Goal: Task Accomplishment & Management: Manage account settings

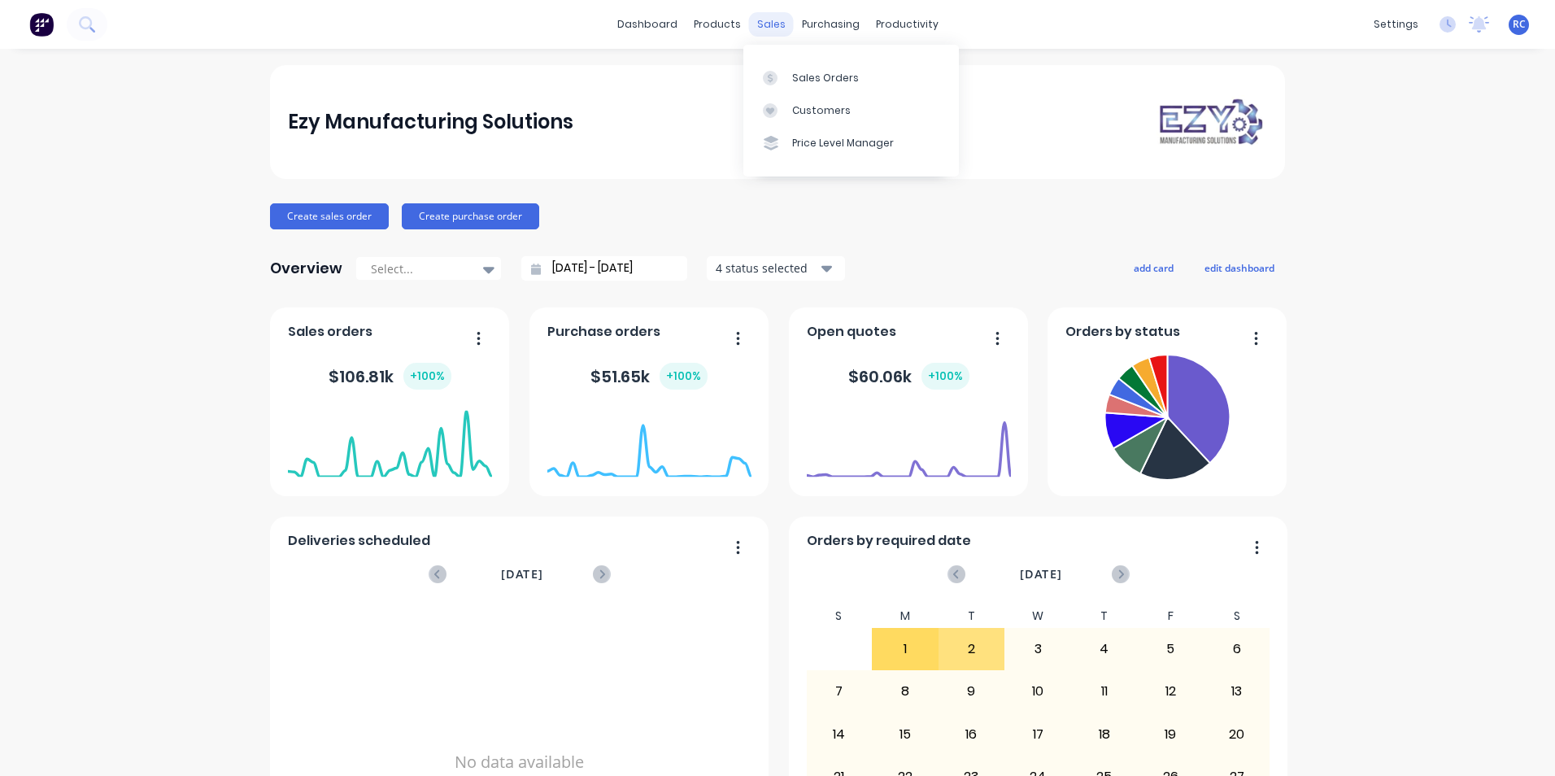
click at [760, 21] on div "sales" at bounding box center [771, 24] width 45 height 24
click at [781, 76] on div at bounding box center [775, 78] width 24 height 15
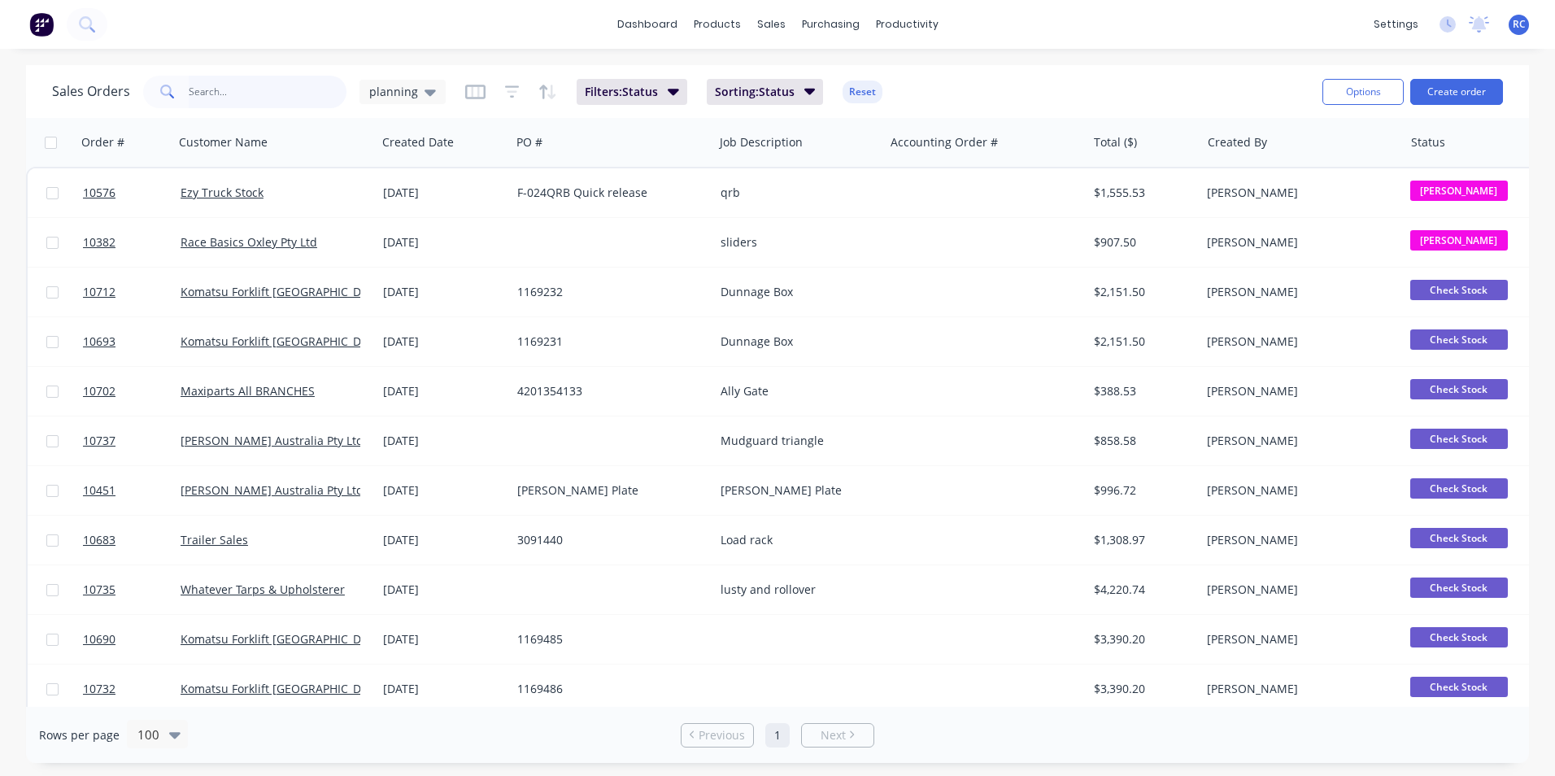
click at [202, 94] on input "text" at bounding box center [268, 92] width 159 height 33
type input "10713"
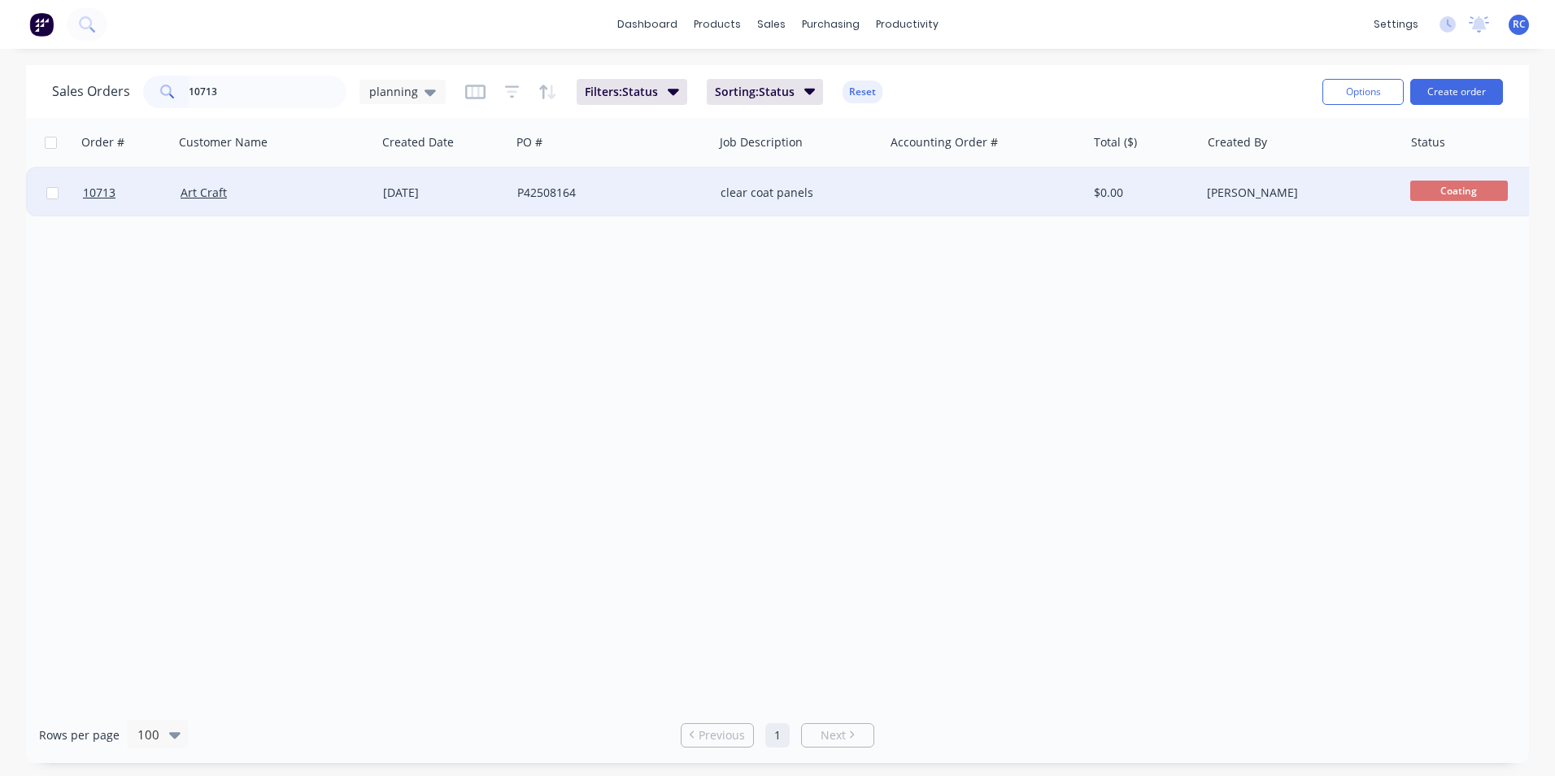
click at [193, 200] on div "Art Craft" at bounding box center [271, 193] width 181 height 16
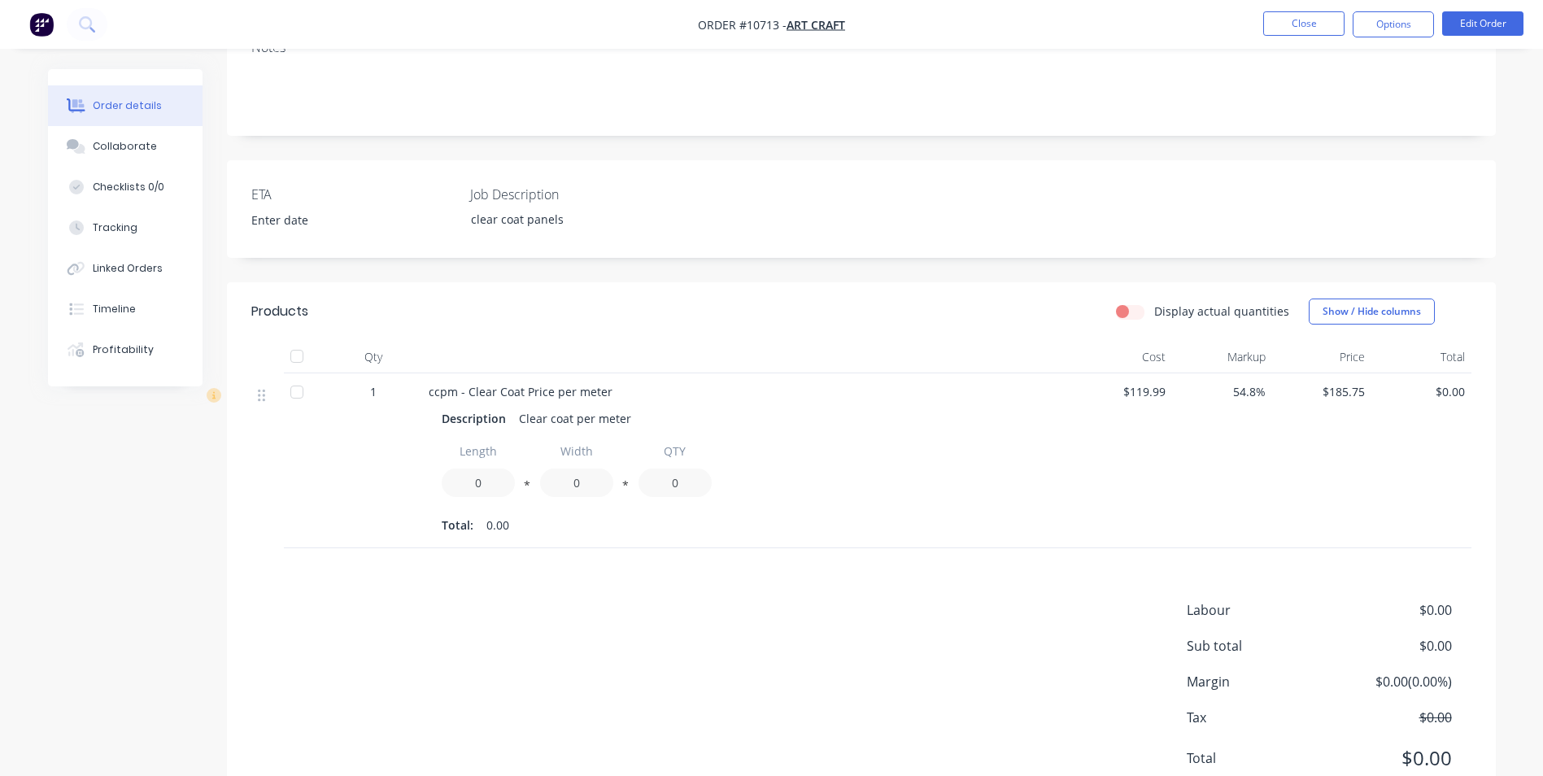
scroll to position [338, 0]
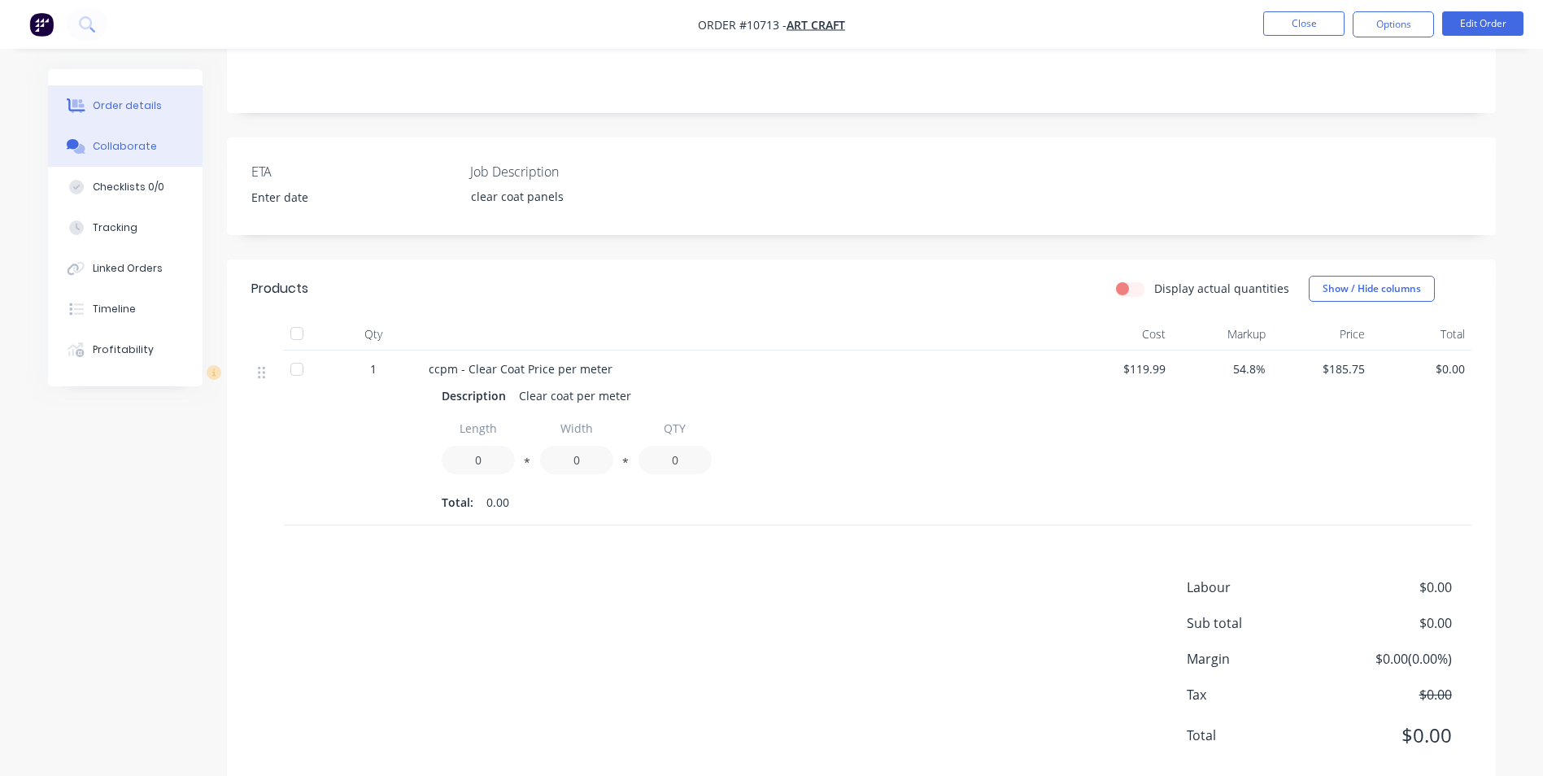
click at [115, 145] on div "Collaborate" at bounding box center [125, 146] width 64 height 15
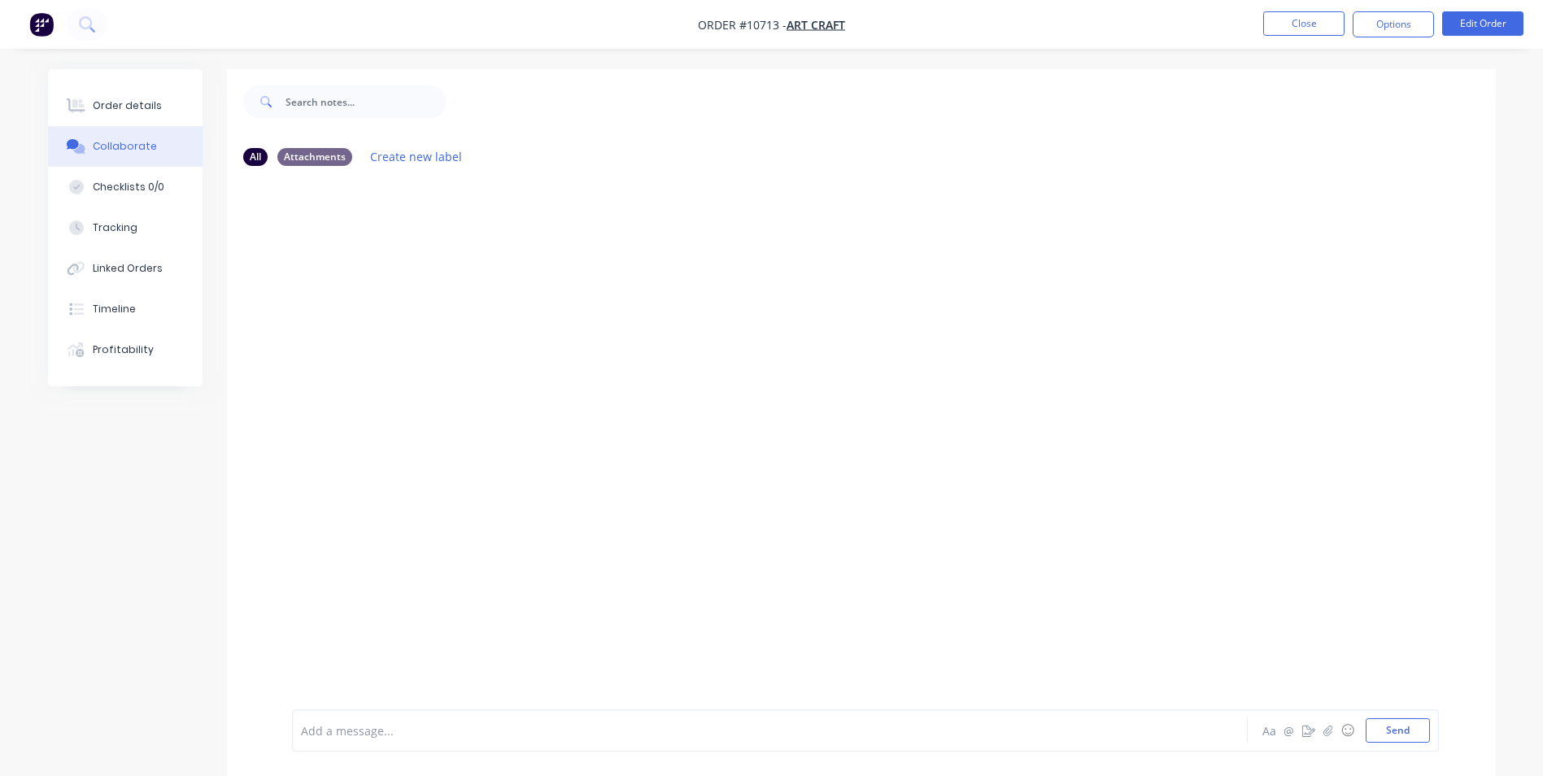
click at [744, 547] on div at bounding box center [861, 444] width 1269 height 530
click at [1396, 734] on button "Send" at bounding box center [1398, 730] width 64 height 24
click at [1308, 20] on button "Close" at bounding box center [1303, 23] width 81 height 24
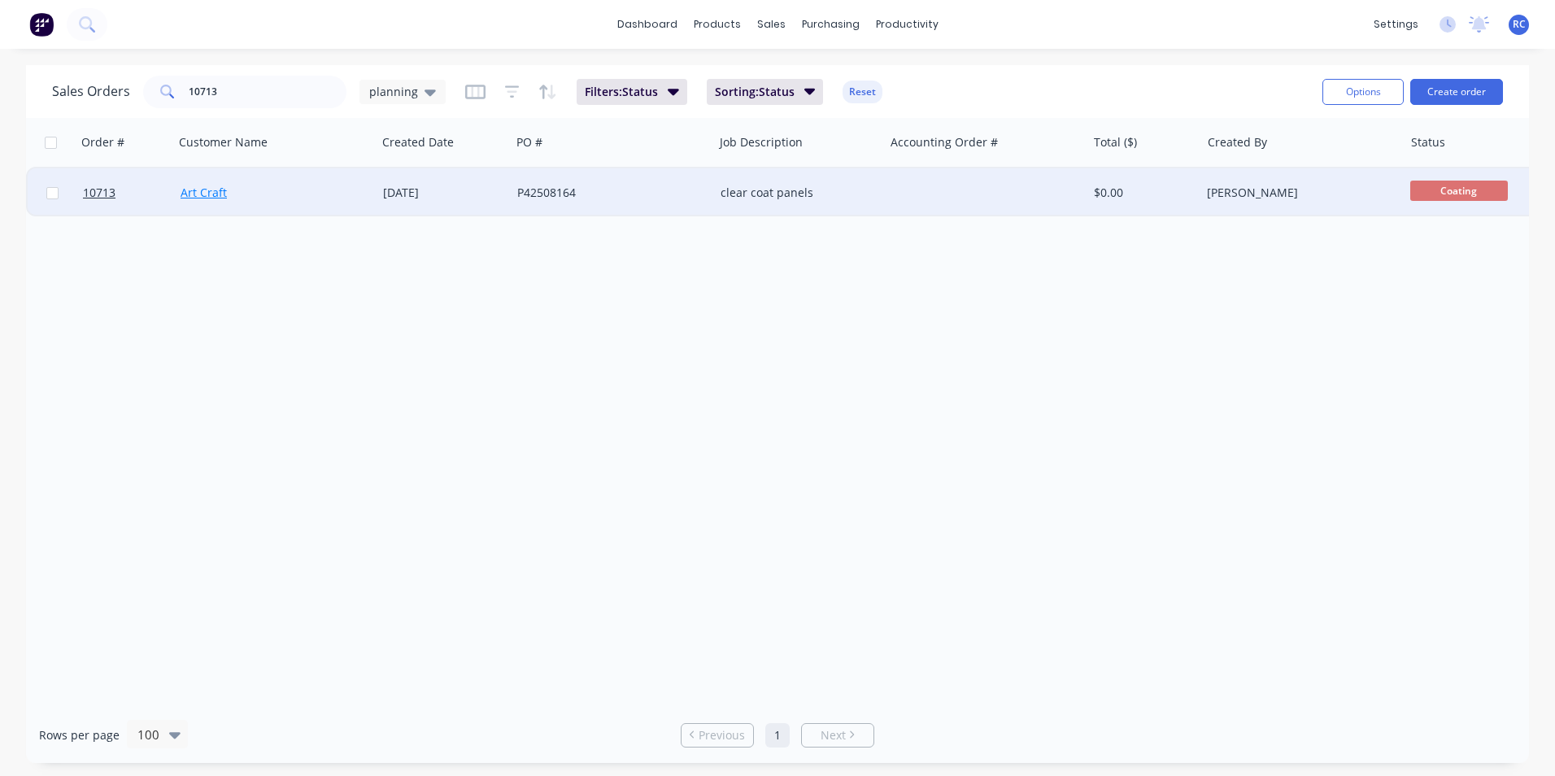
click at [182, 188] on link "Art Craft" at bounding box center [204, 192] width 46 height 15
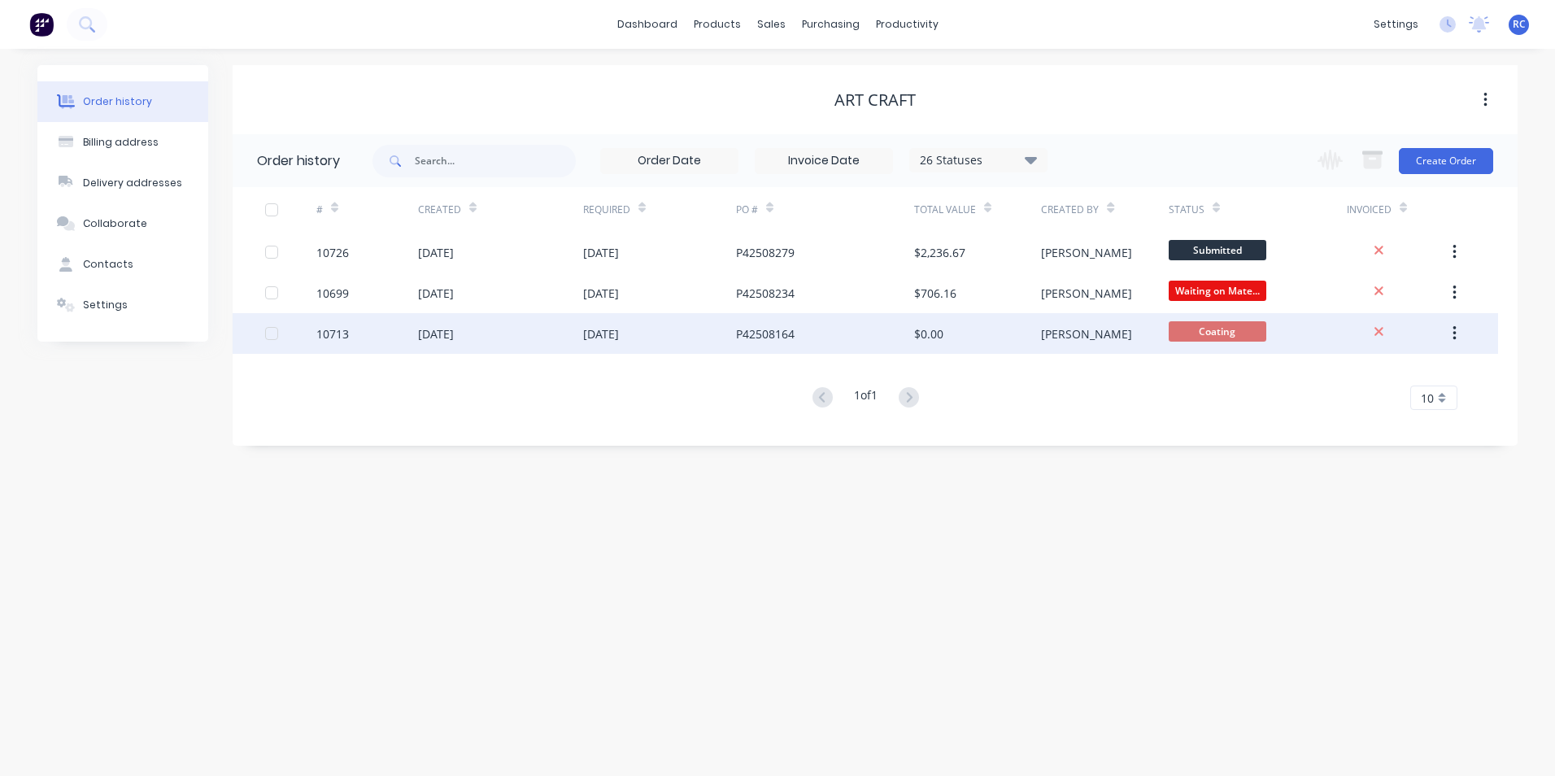
click at [346, 331] on div "10713" at bounding box center [332, 333] width 33 height 17
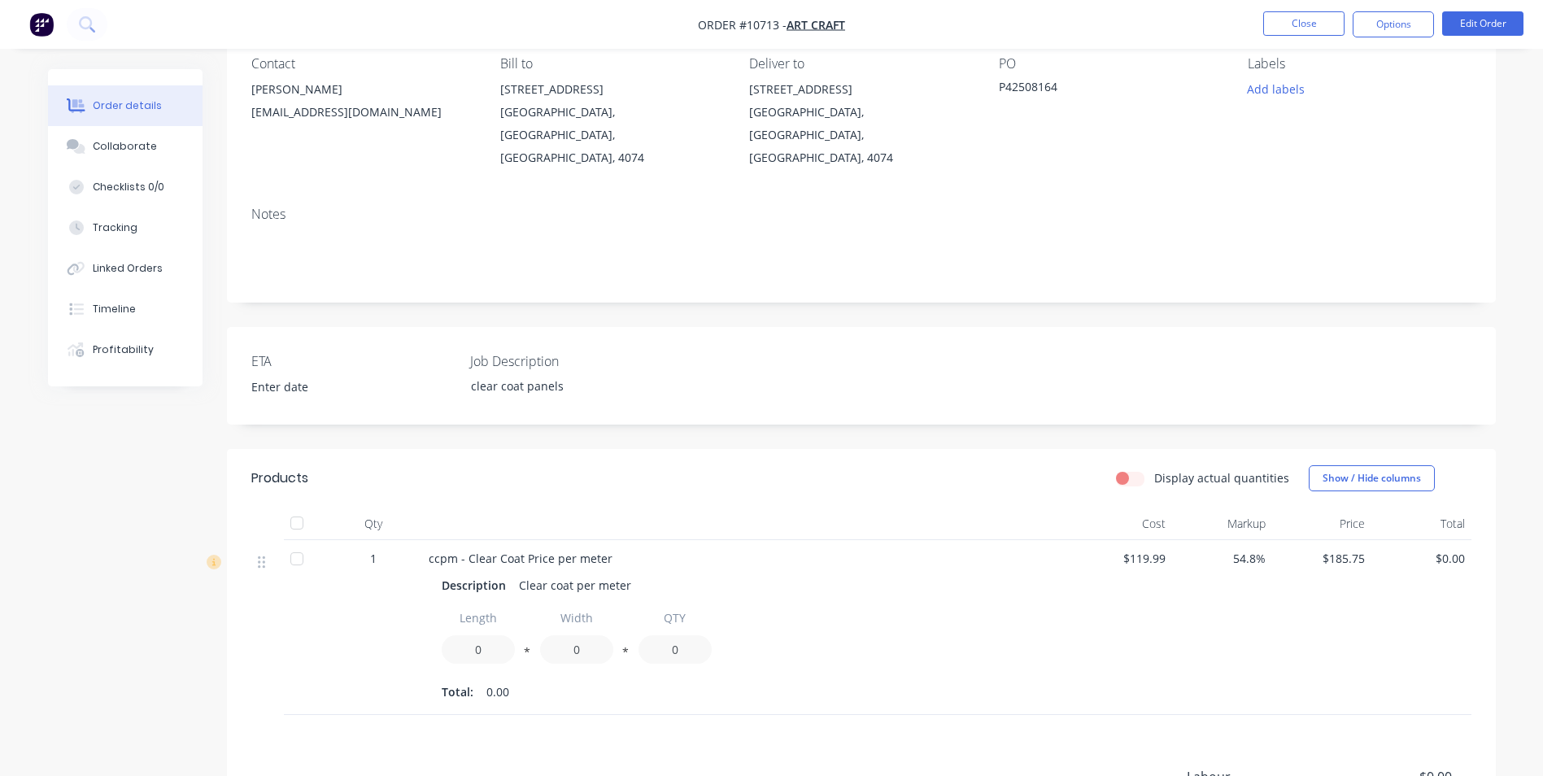
scroll to position [338, 0]
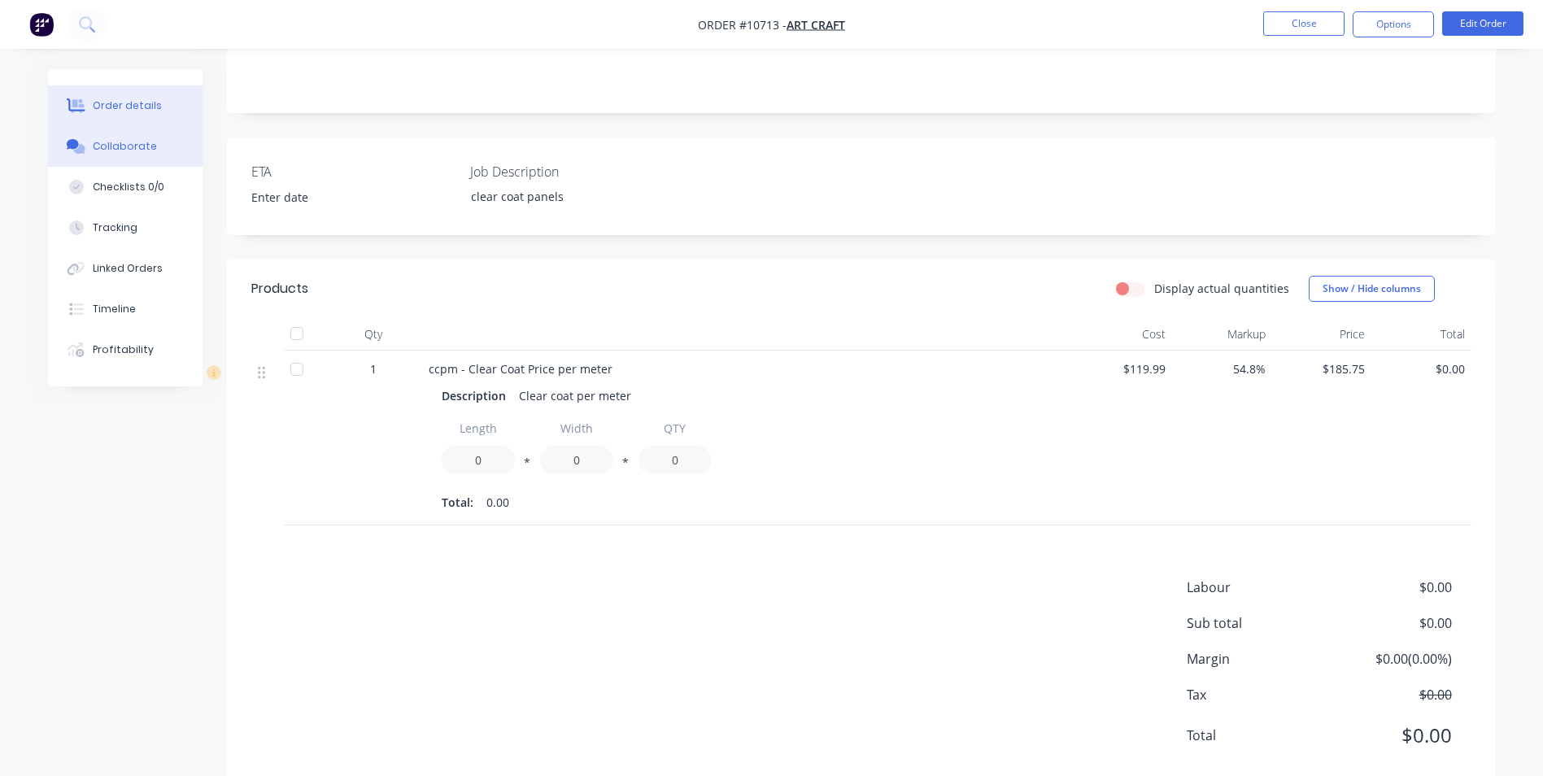
click at [111, 142] on div "Collaborate" at bounding box center [125, 146] width 64 height 15
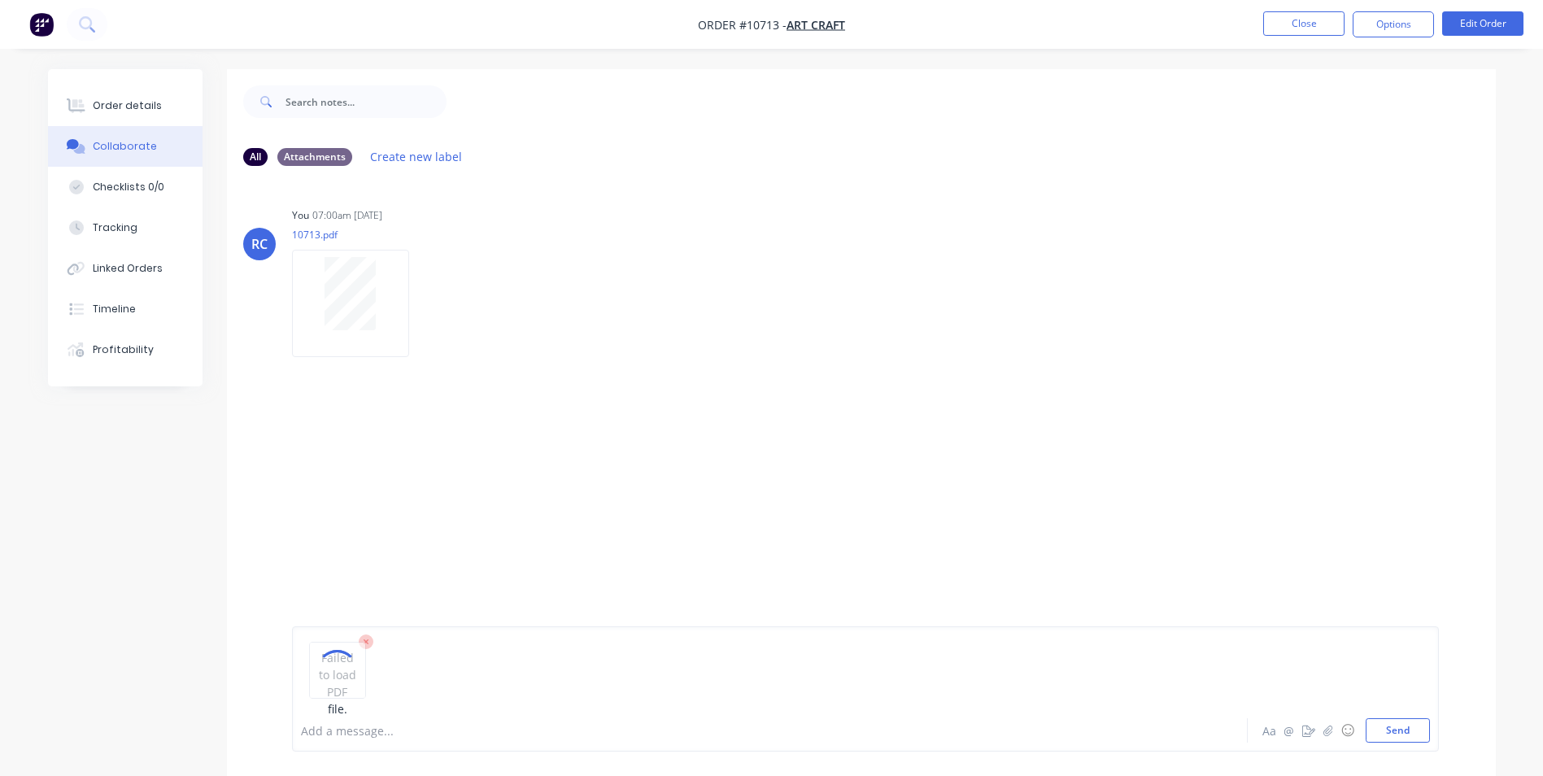
click at [368, 638] on g at bounding box center [366, 641] width 15 height 15
click at [368, 645] on icon at bounding box center [366, 641] width 15 height 15
click at [364, 743] on div "Add a message... Aa @ ☺ Send" at bounding box center [865, 730] width 1147 height 42
click at [353, 730] on div at bounding box center [725, 730] width 846 height 17
click at [331, 729] on div at bounding box center [725, 730] width 846 height 17
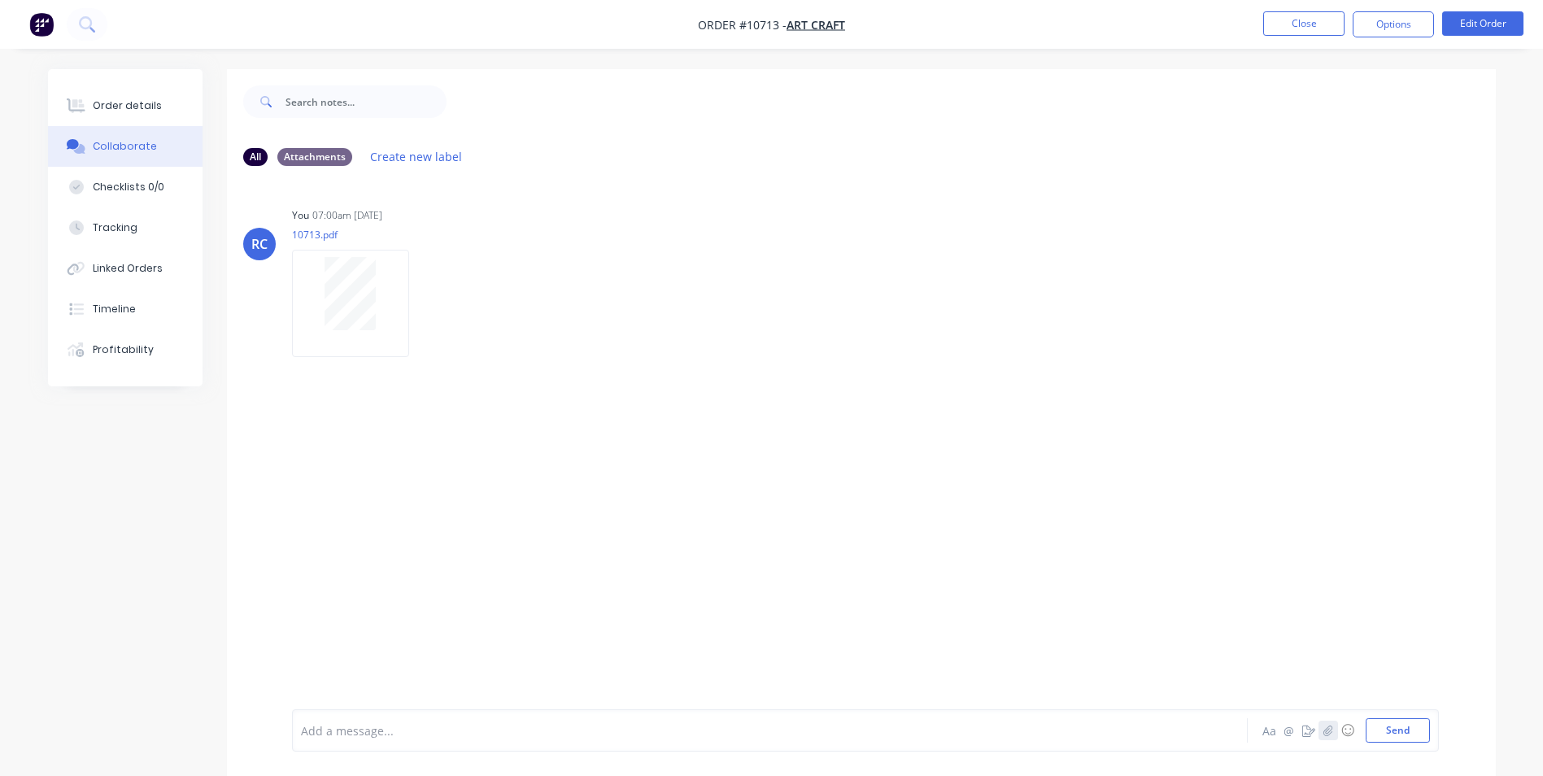
click at [1324, 730] on icon "button" at bounding box center [1327, 730] width 9 height 11
click at [1403, 730] on button "Send" at bounding box center [1398, 730] width 64 height 24
drag, startPoint x: 94, startPoint y: 107, endPoint x: 59, endPoint y: 110, distance: 35.9
click at [94, 107] on div "Order details" at bounding box center [127, 105] width 69 height 15
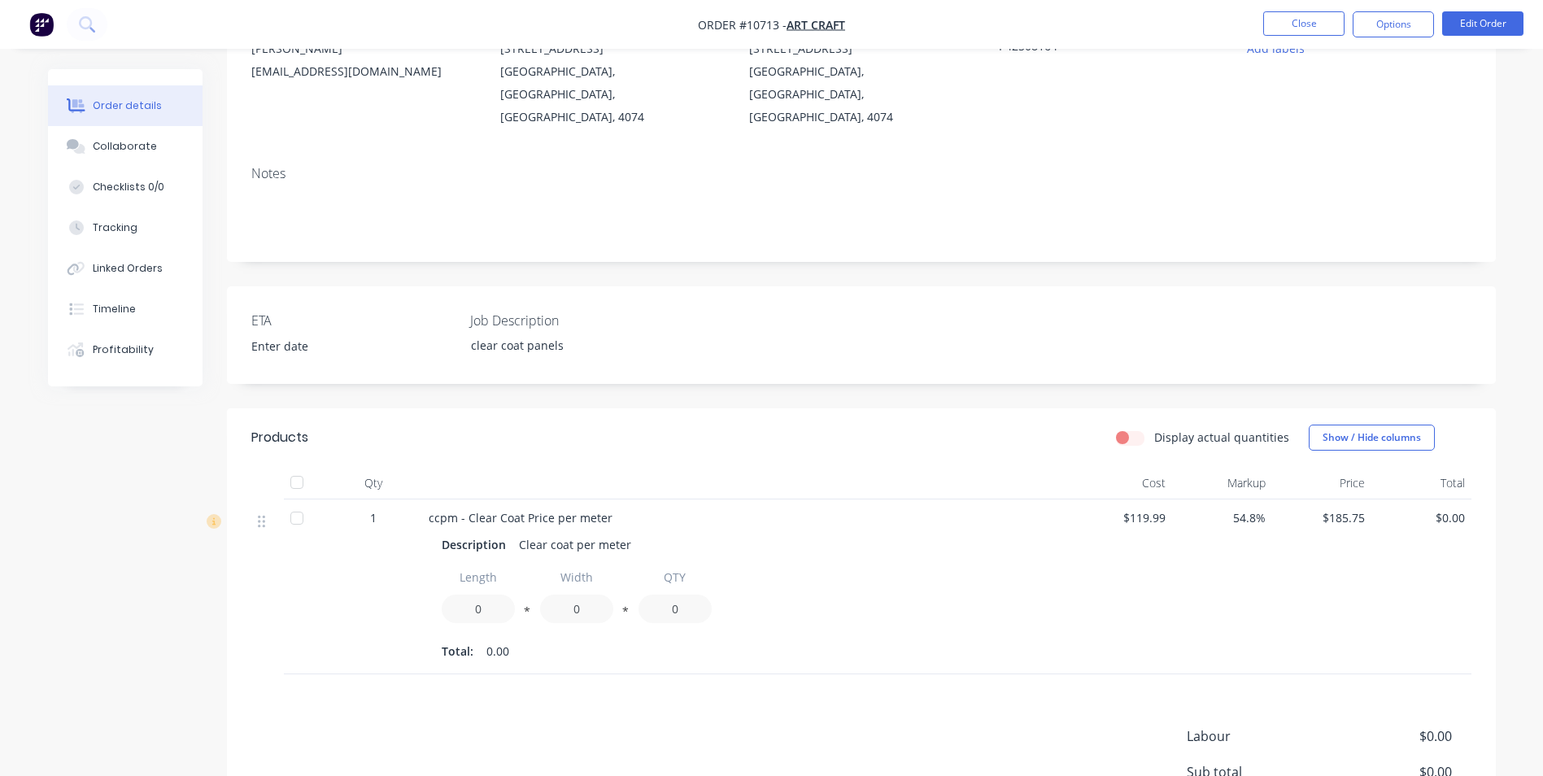
scroll to position [244, 0]
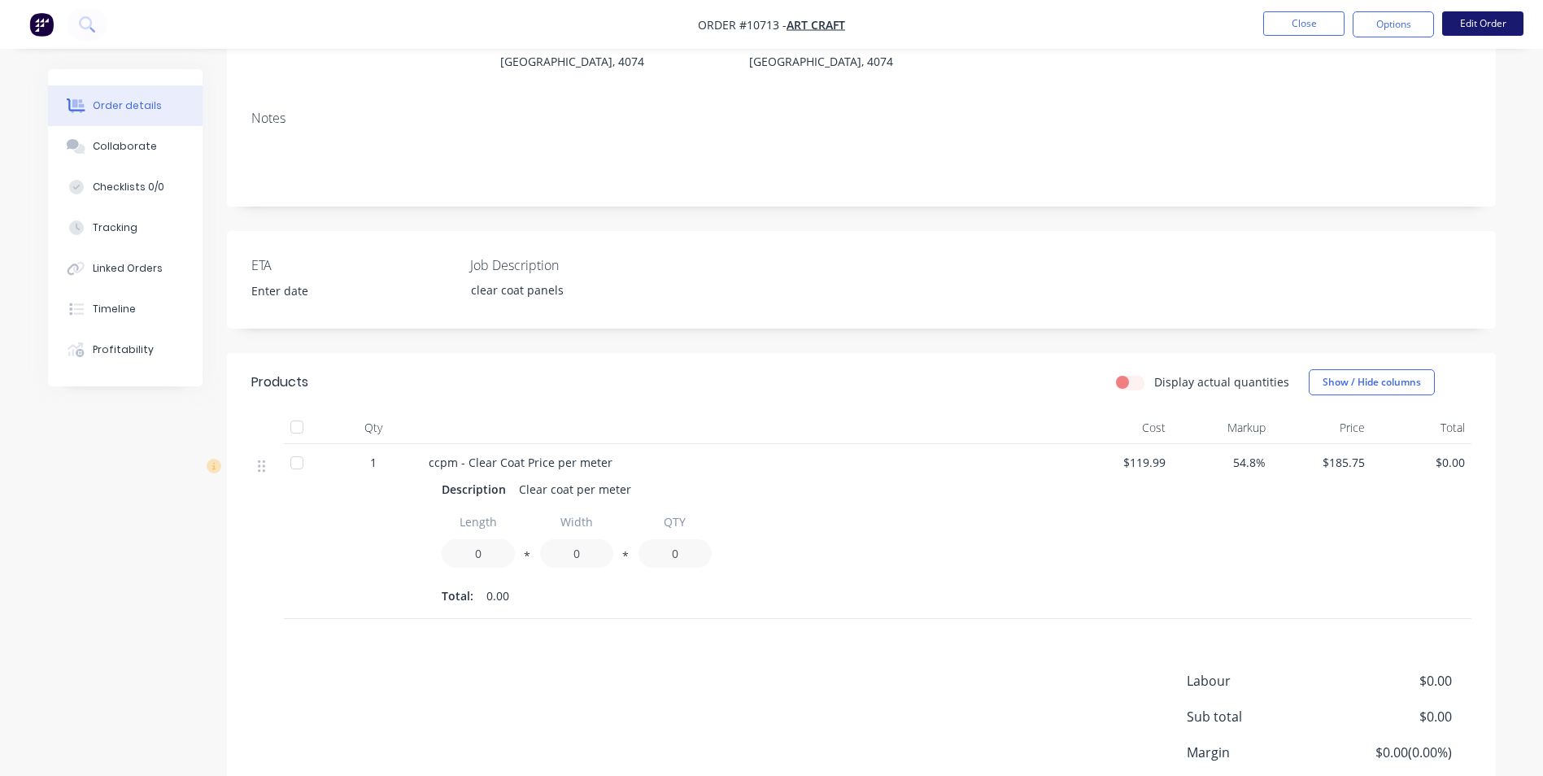
click at [1478, 20] on button "Edit Order" at bounding box center [1482, 23] width 81 height 24
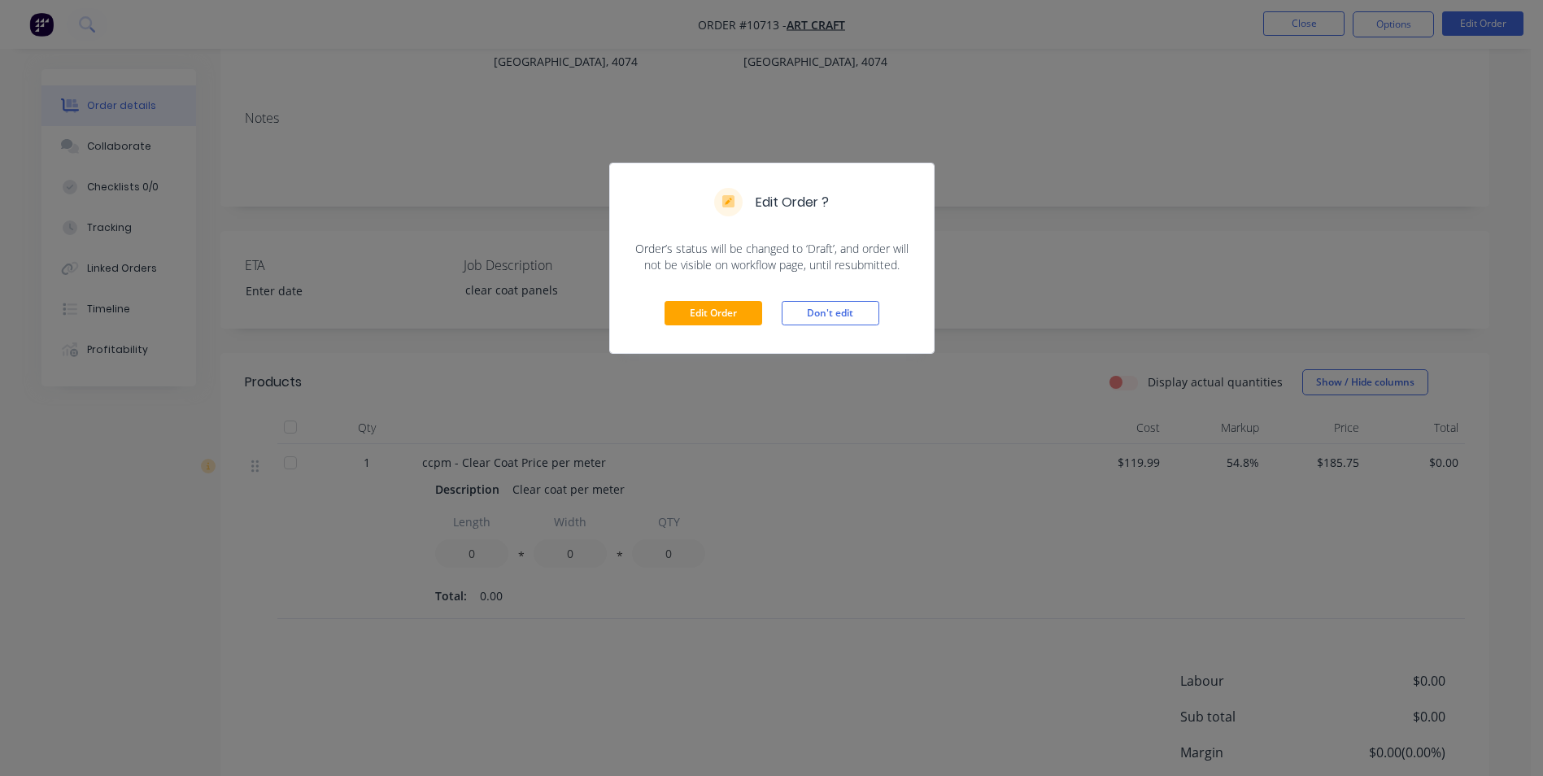
click at [708, 296] on div "Edit Order Don't edit" at bounding box center [772, 313] width 324 height 80
click at [711, 316] on button "Edit Order" at bounding box center [713, 313] width 98 height 24
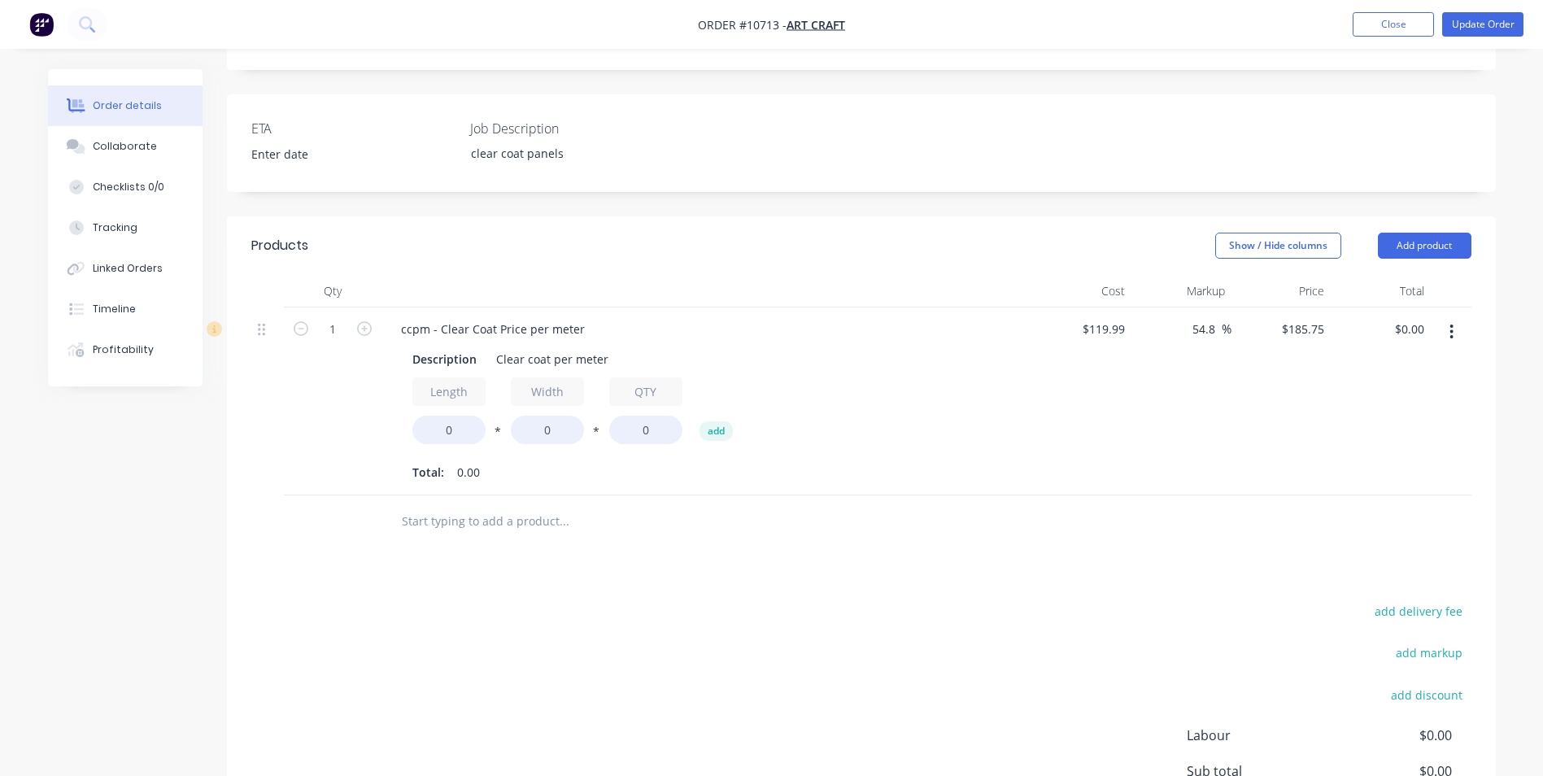
scroll to position [488, 0]
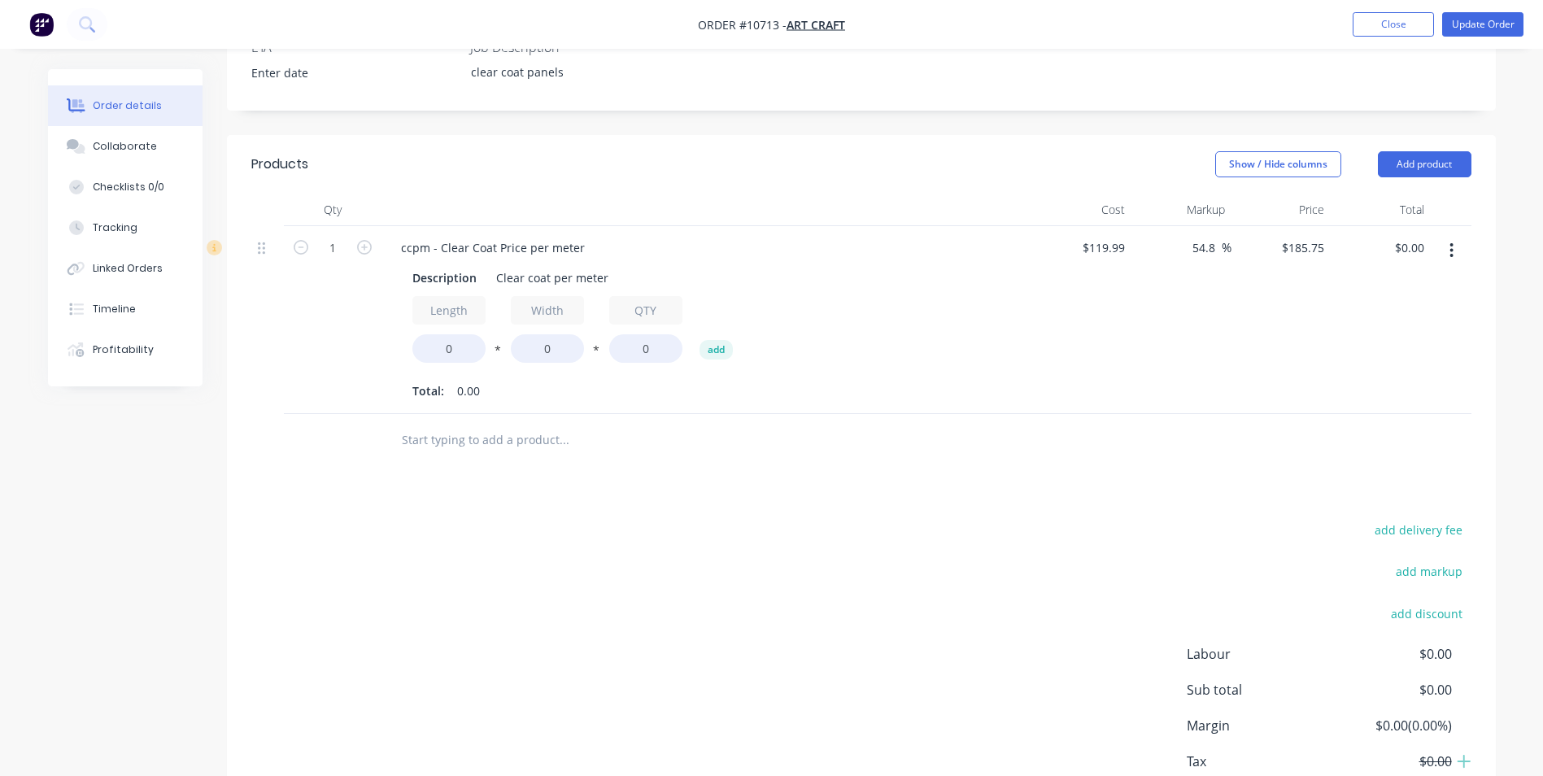
click at [1427, 135] on header "Products Show / Hide columns Add product" at bounding box center [861, 164] width 1269 height 59
click at [1427, 151] on button "Add product" at bounding box center [1425, 164] width 94 height 26
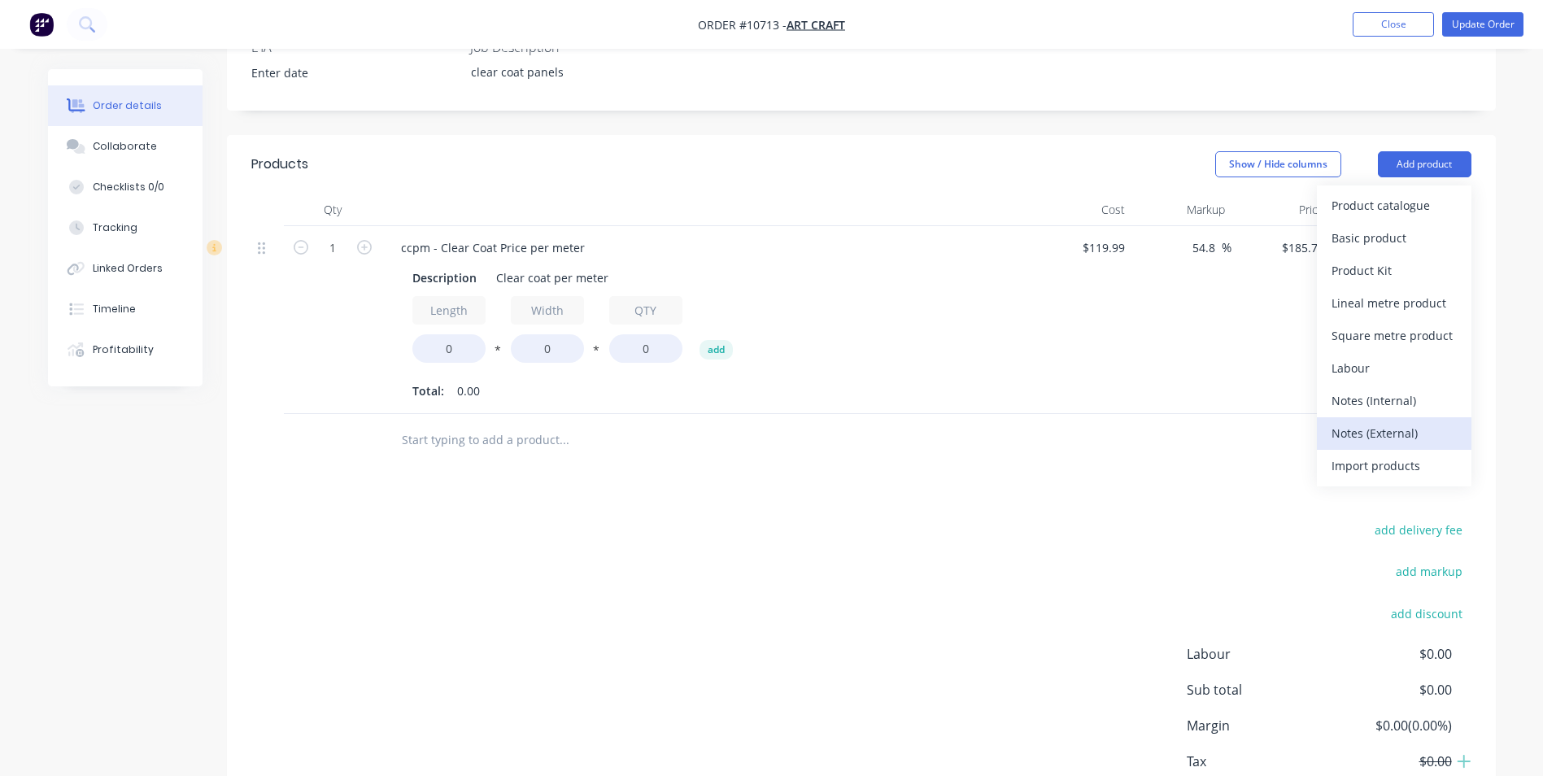
click at [1366, 421] on div "Notes (External)" at bounding box center [1393, 433] width 125 height 24
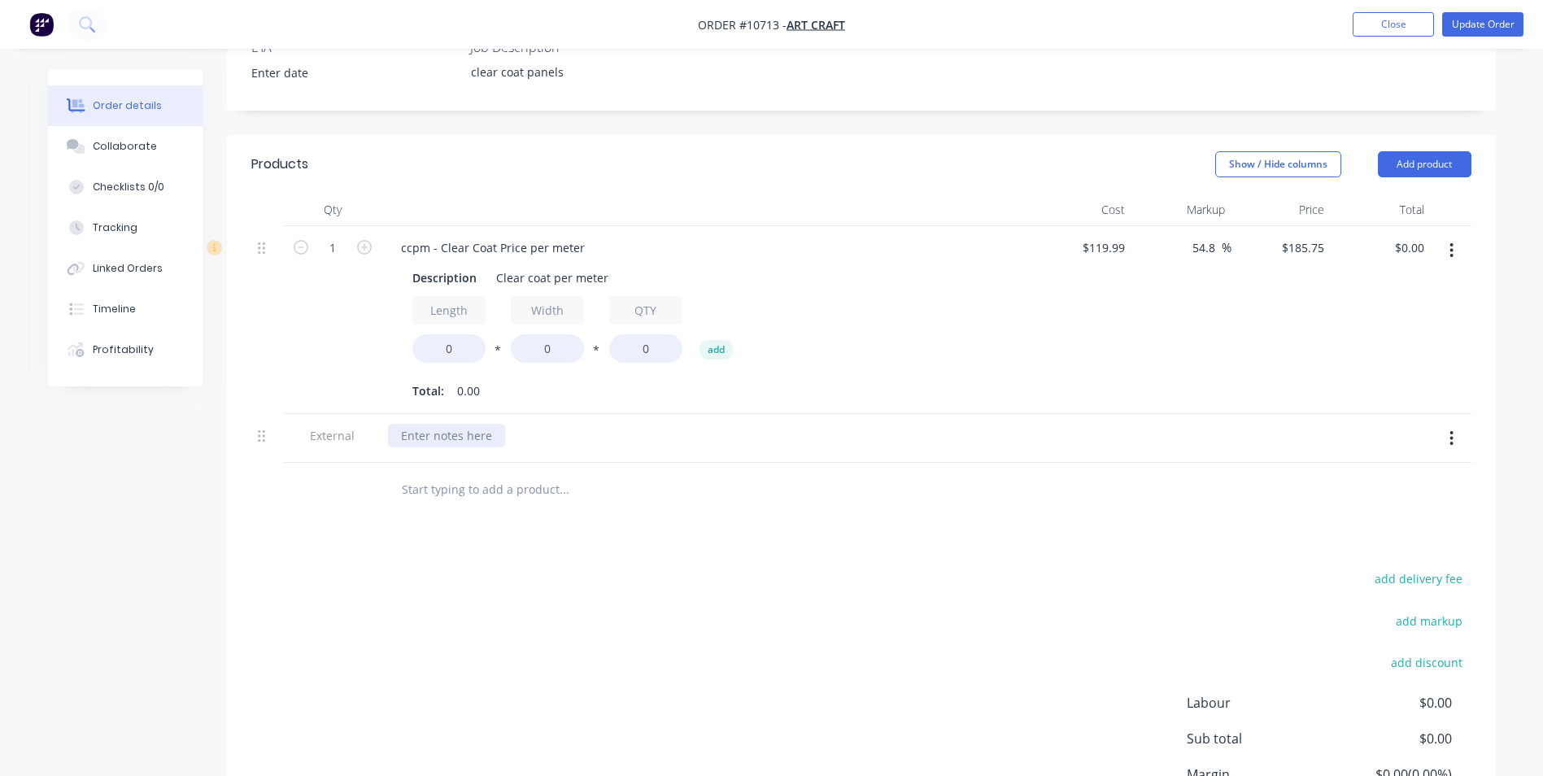
click at [416, 424] on div at bounding box center [446, 436] width 117 height 24
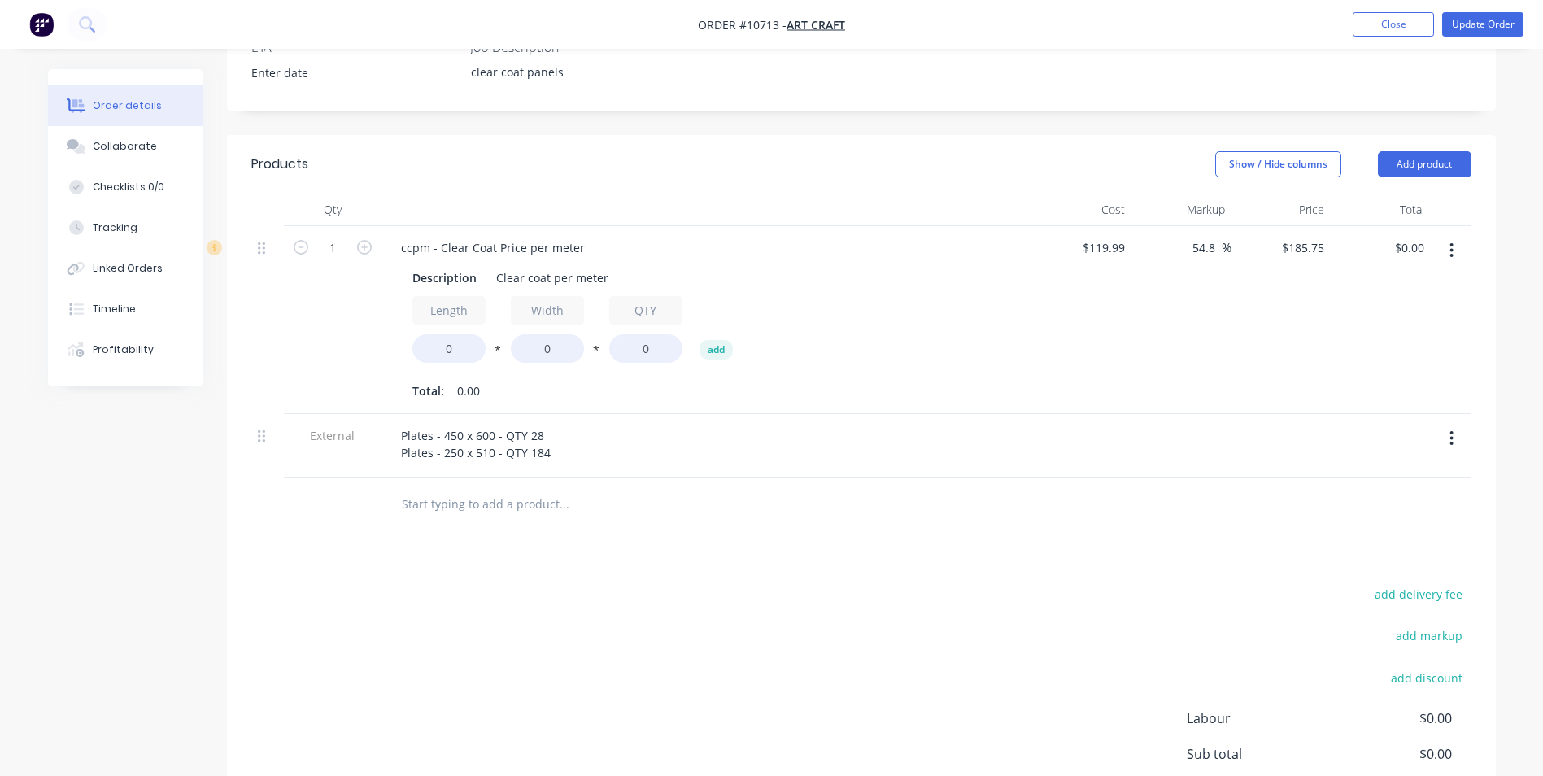
click at [650, 664] on div "add delivery fee add markup add discount Labour $0.00 Sub total $0.00 Margin $0…" at bounding box center [861, 740] width 1220 height 314
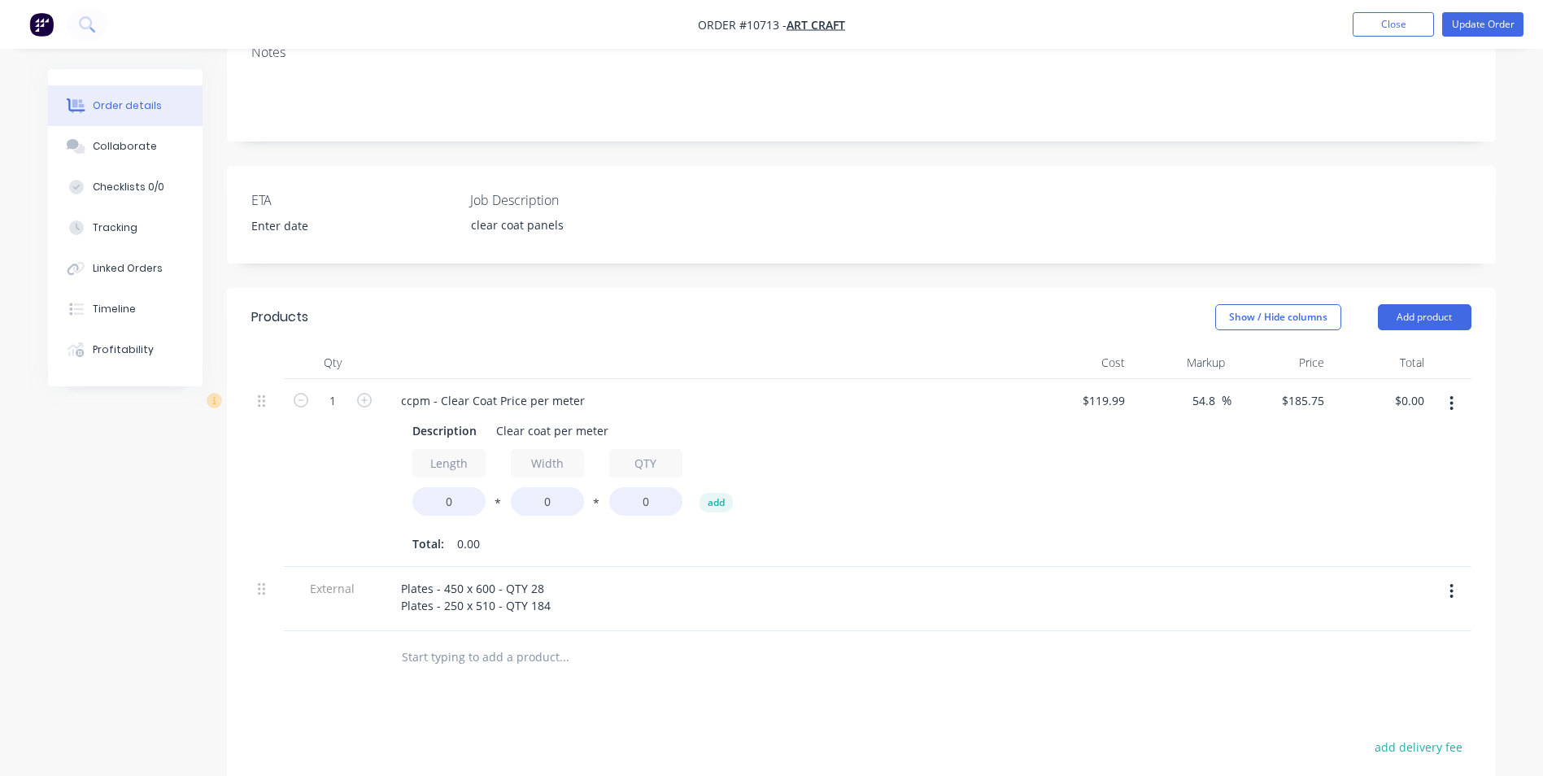
scroll to position [81, 0]
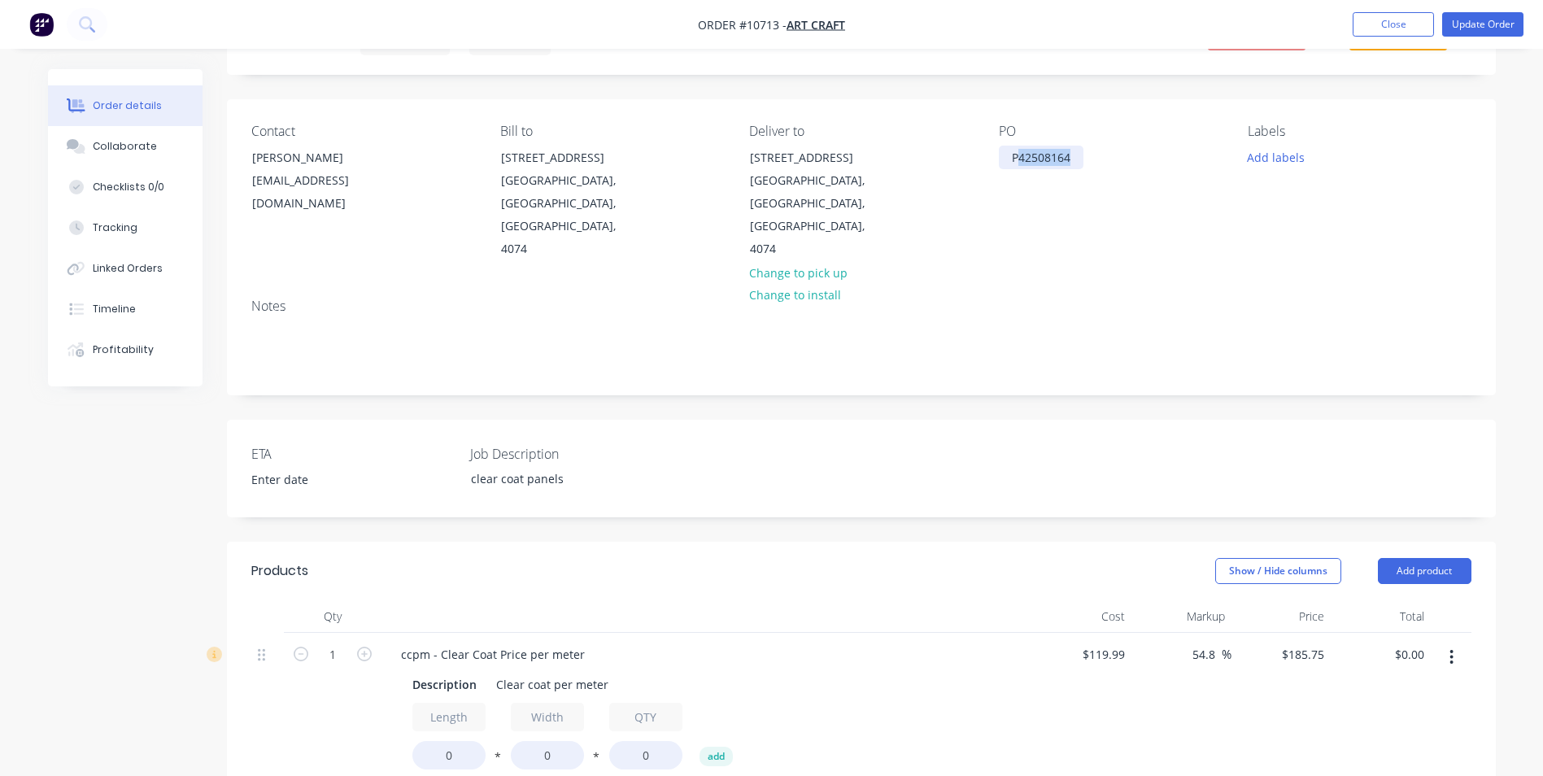
drag, startPoint x: 1071, startPoint y: 155, endPoint x: 1019, endPoint y: 152, distance: 52.2
click at [1019, 152] on div "P42508164" at bounding box center [1041, 158] width 85 height 24
copy div "42508164"
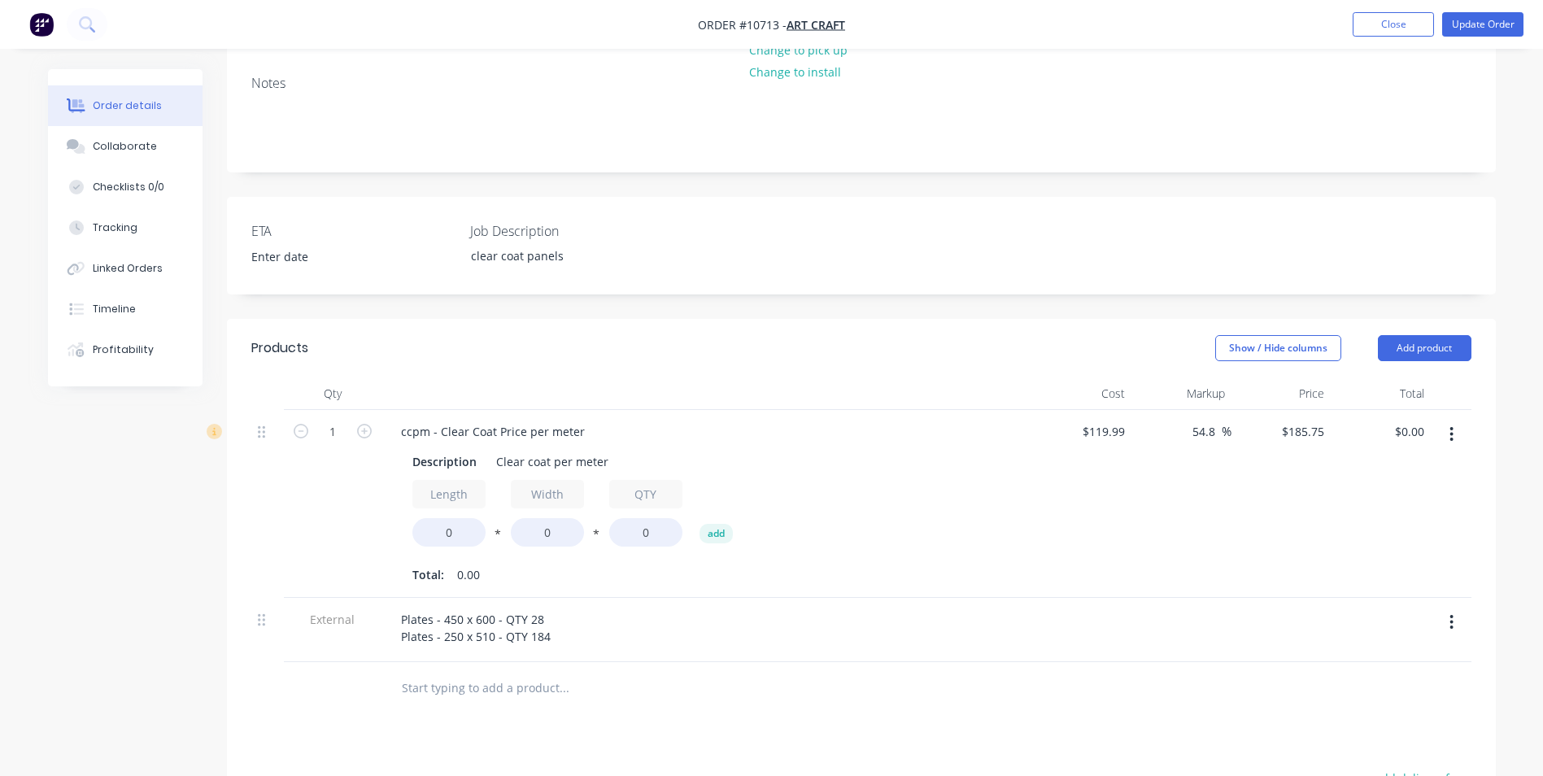
scroll to position [325, 0]
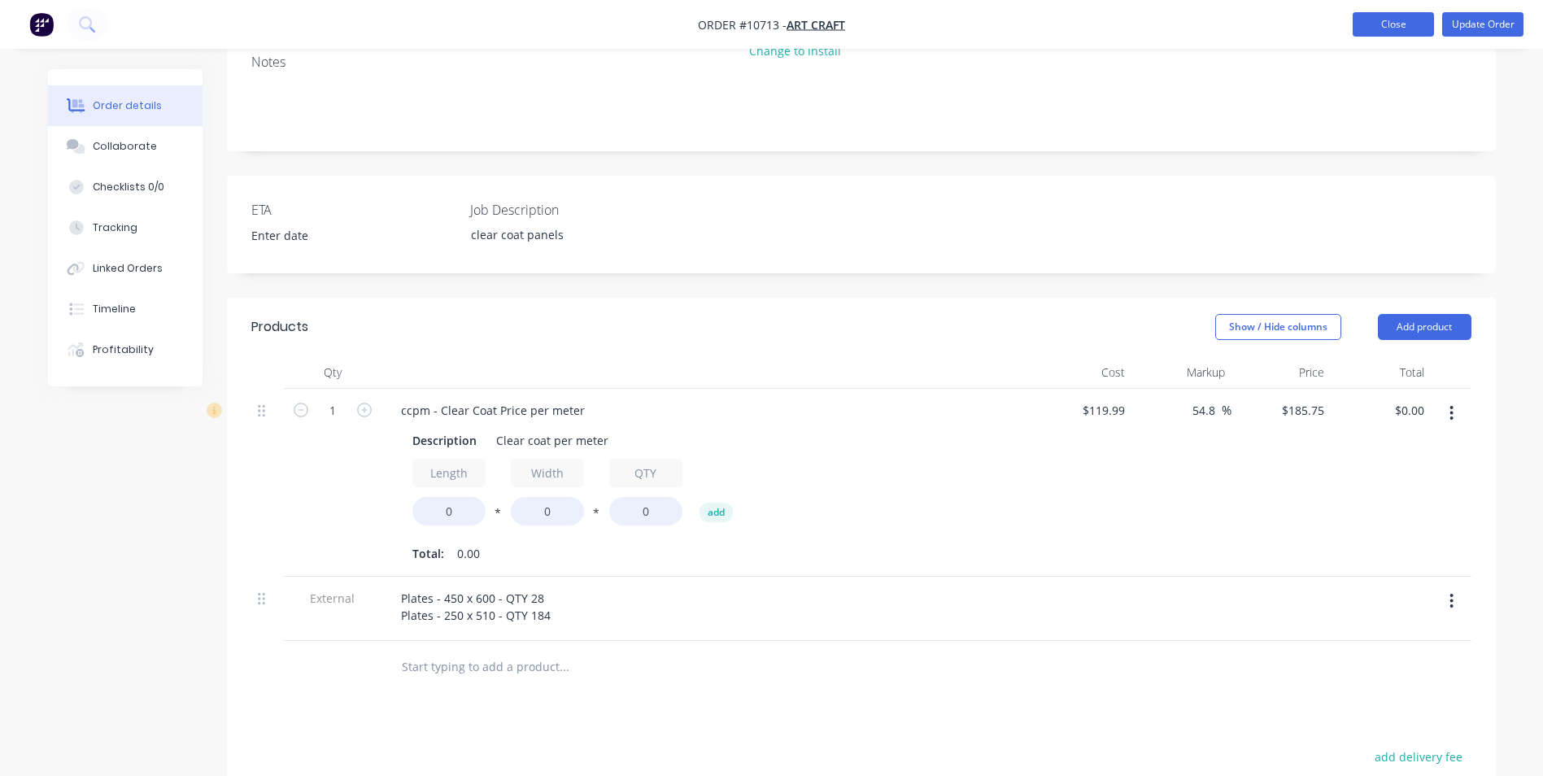
click at [1390, 24] on button "Close" at bounding box center [1393, 24] width 81 height 24
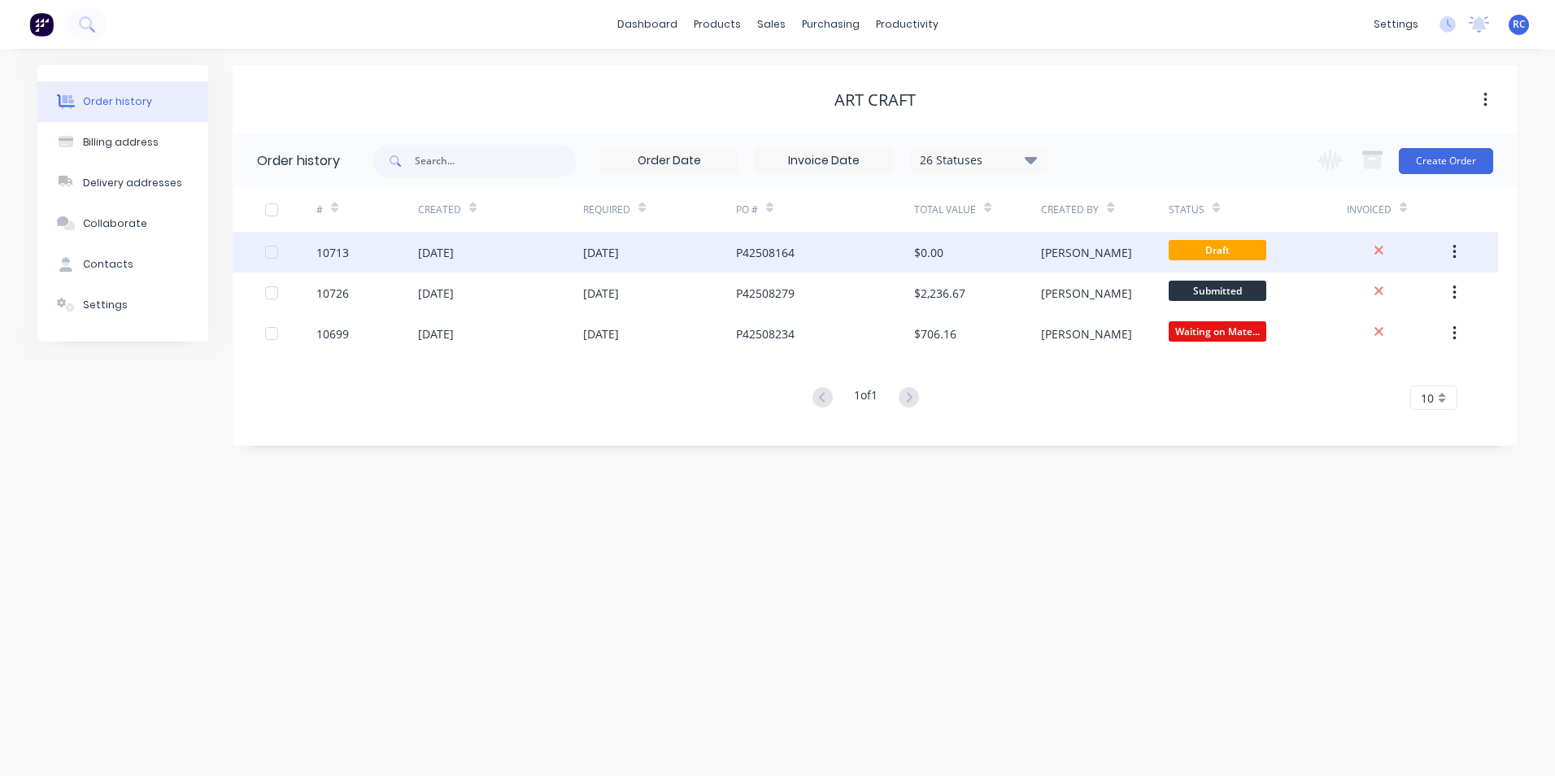
click at [454, 252] on div "[DATE]" at bounding box center [436, 252] width 36 height 17
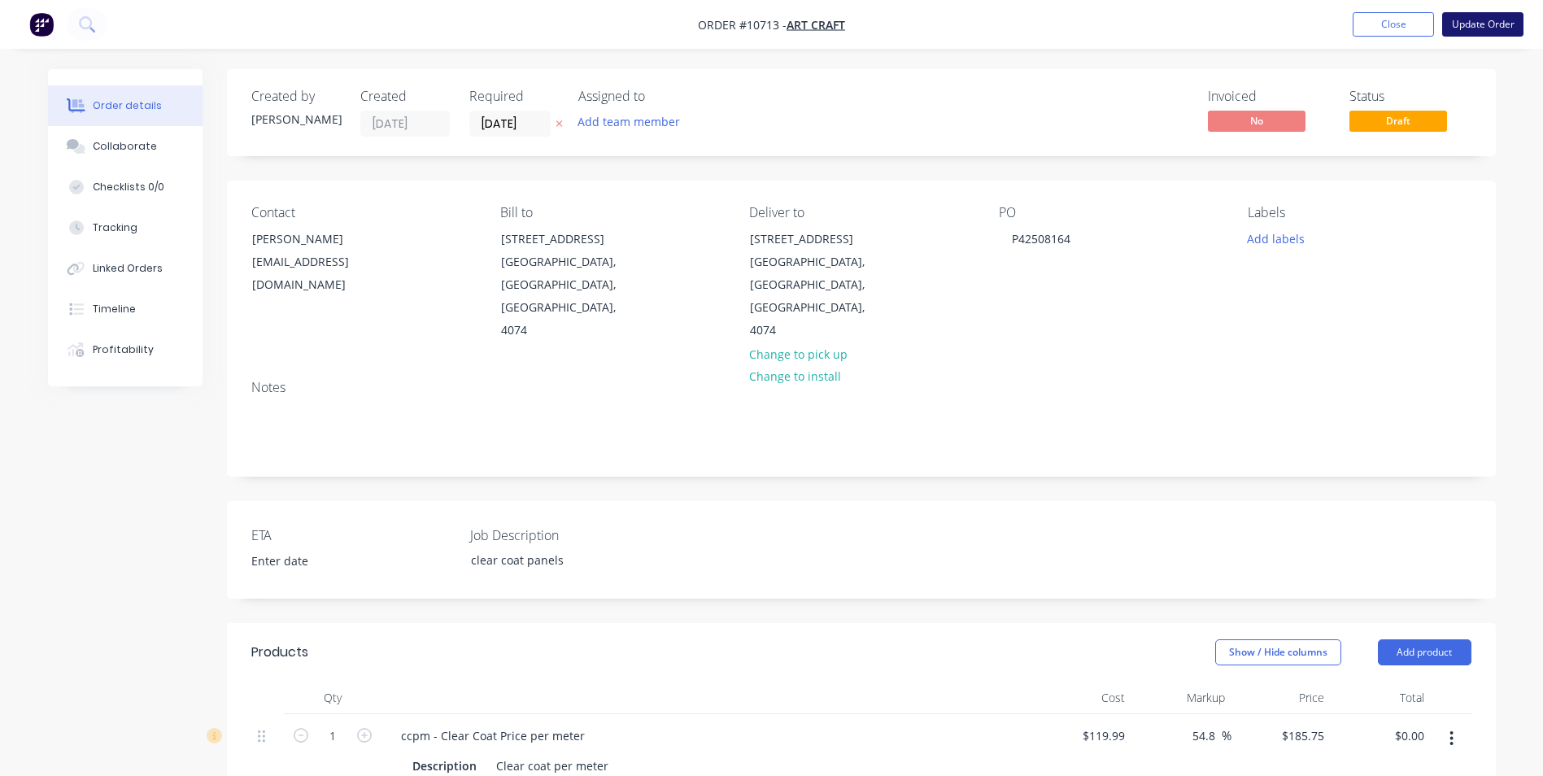
click at [1483, 25] on button "Update Order" at bounding box center [1482, 24] width 81 height 24
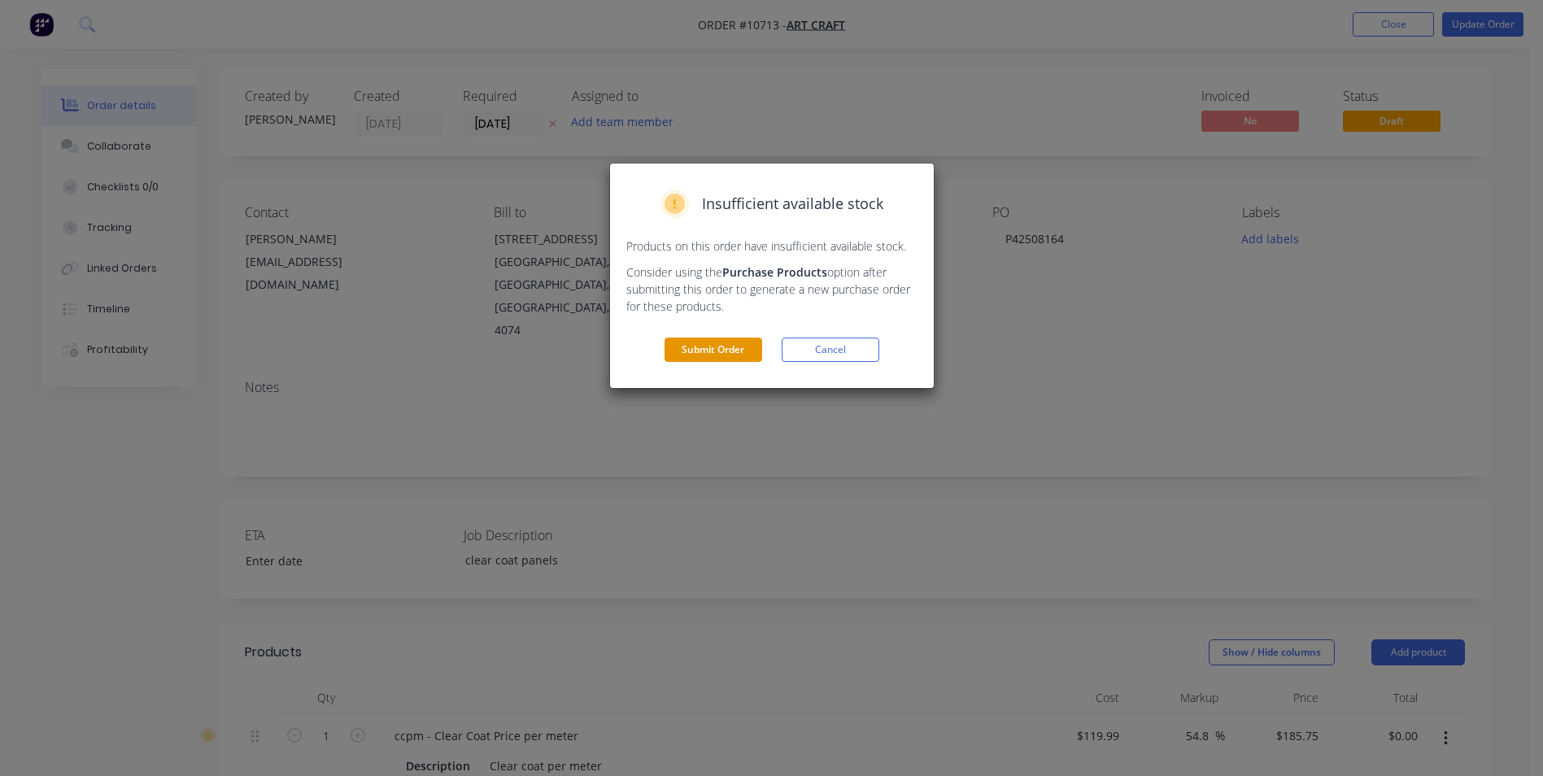
click at [690, 348] on button "Submit Order" at bounding box center [713, 350] width 98 height 24
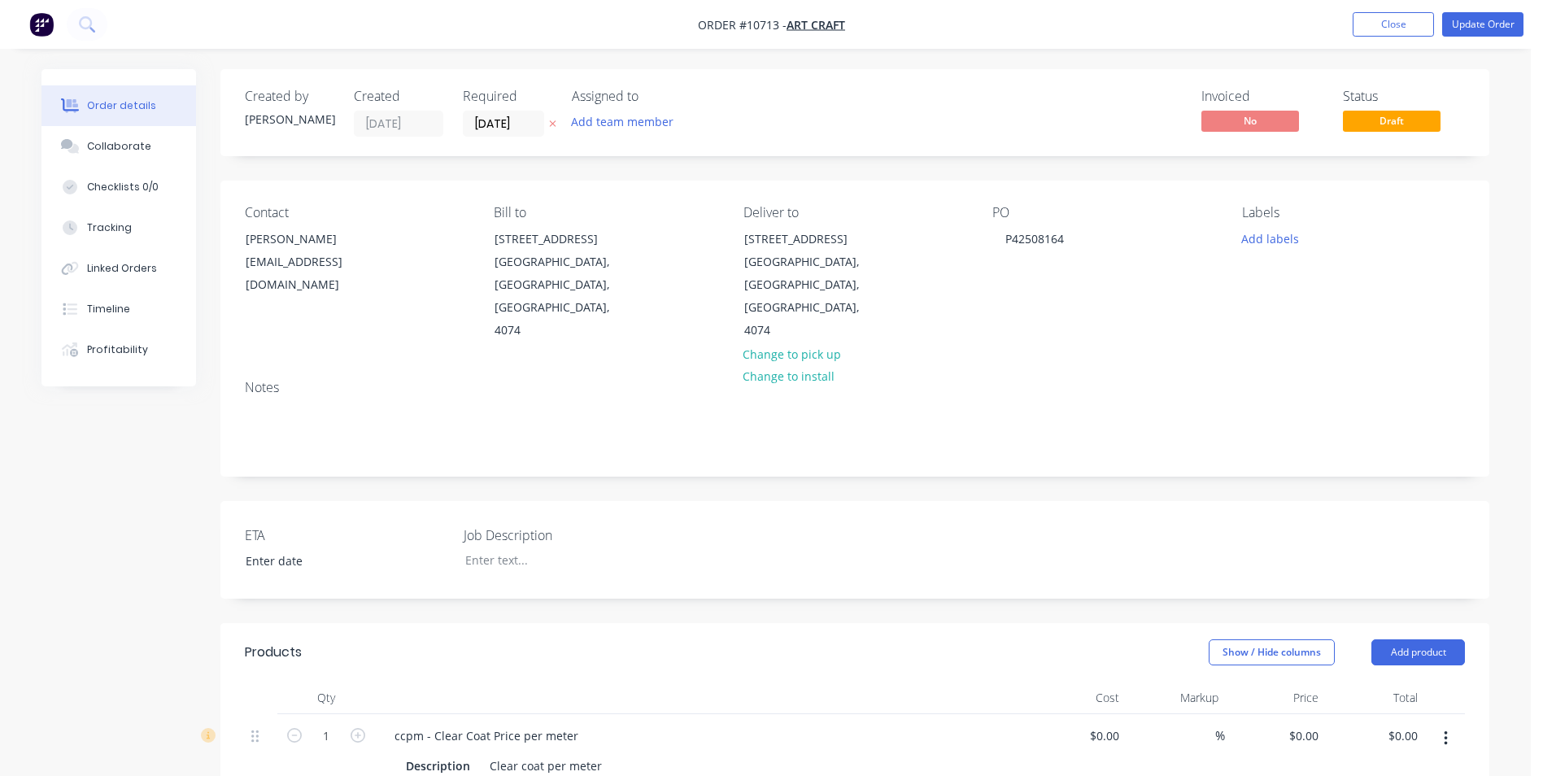
type input "$119.99"
type input "54.8"
type input "$185.75"
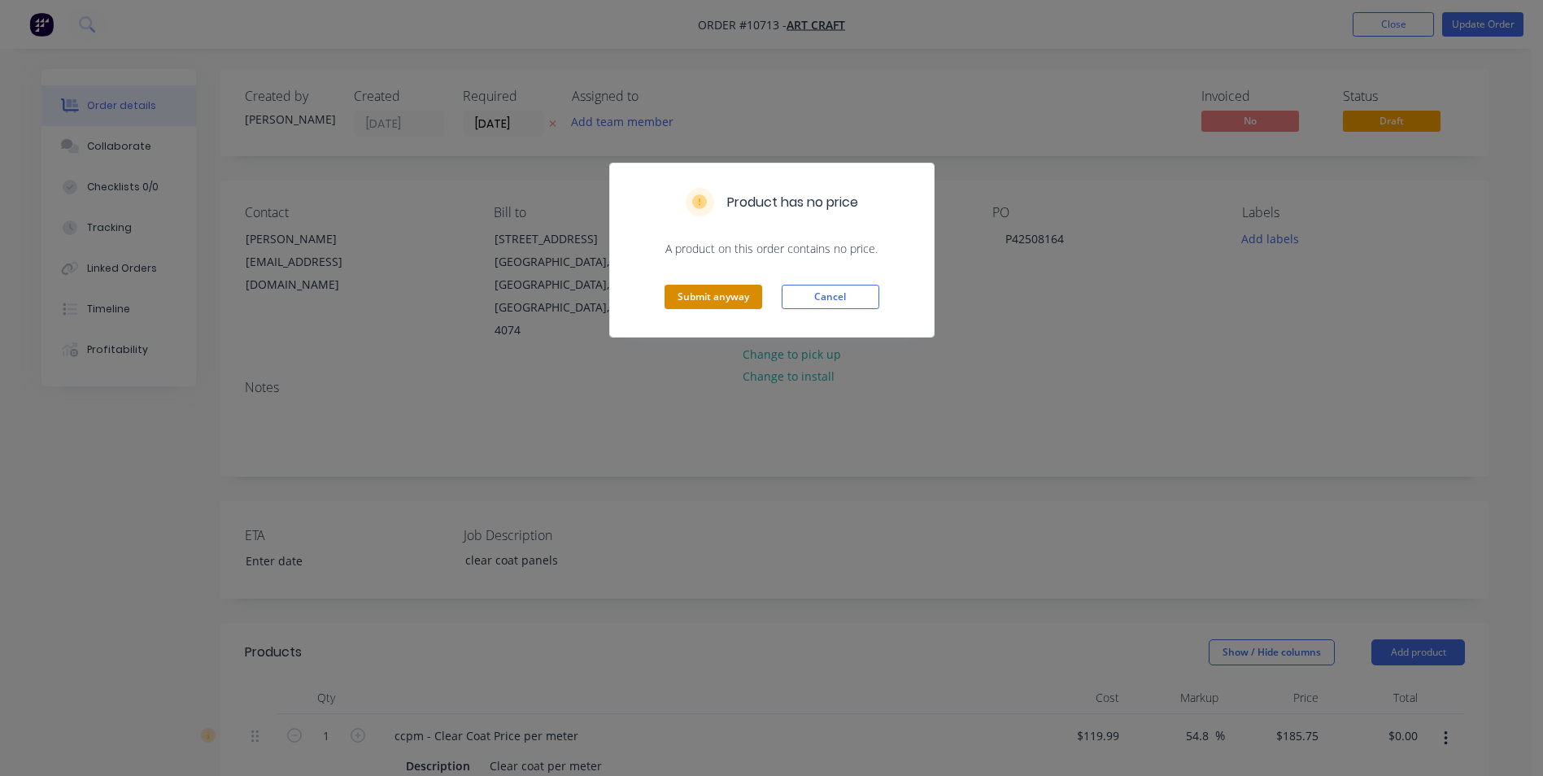
click at [692, 299] on button "Submit anyway" at bounding box center [713, 297] width 98 height 24
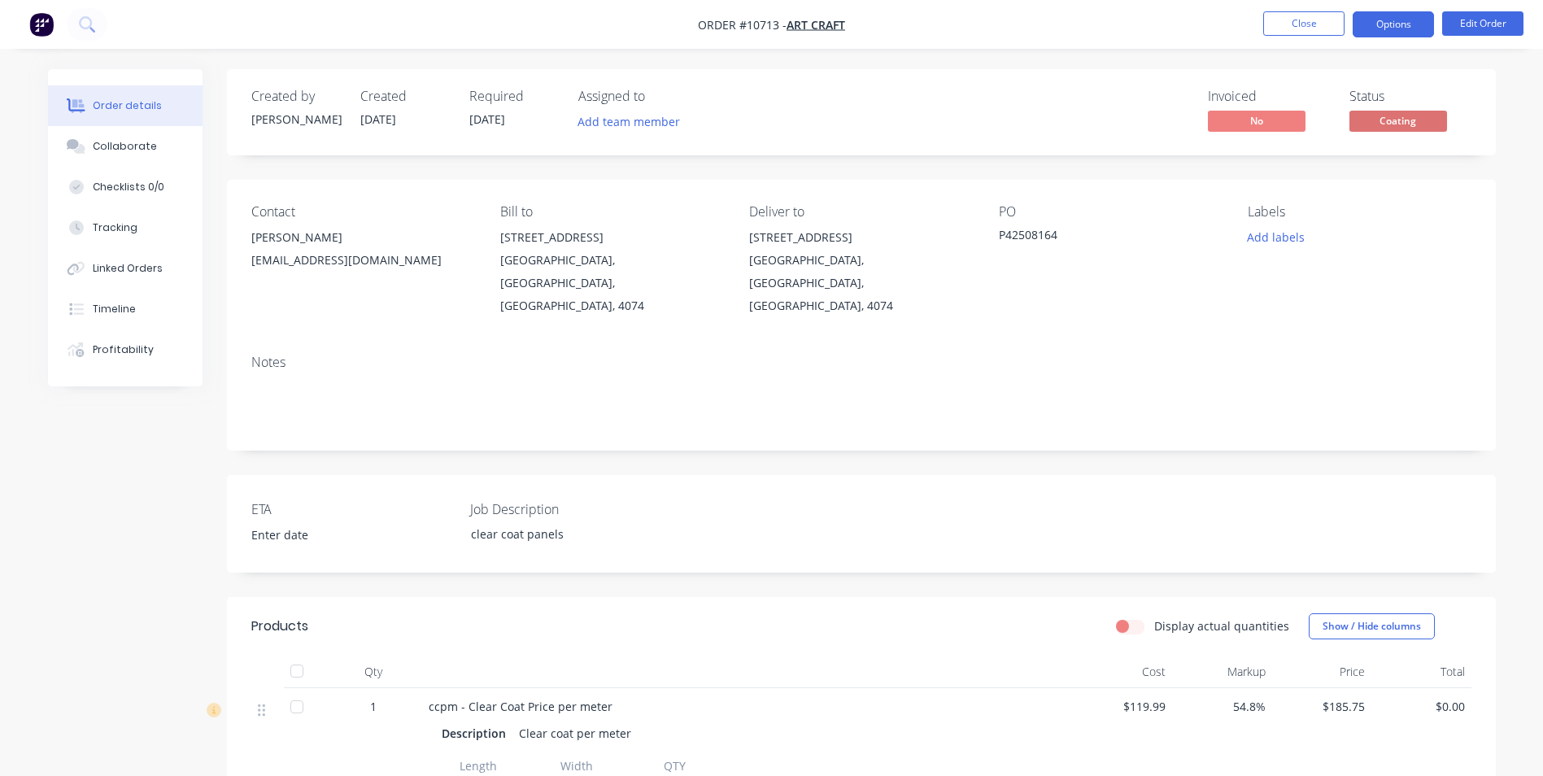
click at [1397, 20] on button "Options" at bounding box center [1393, 24] width 81 height 26
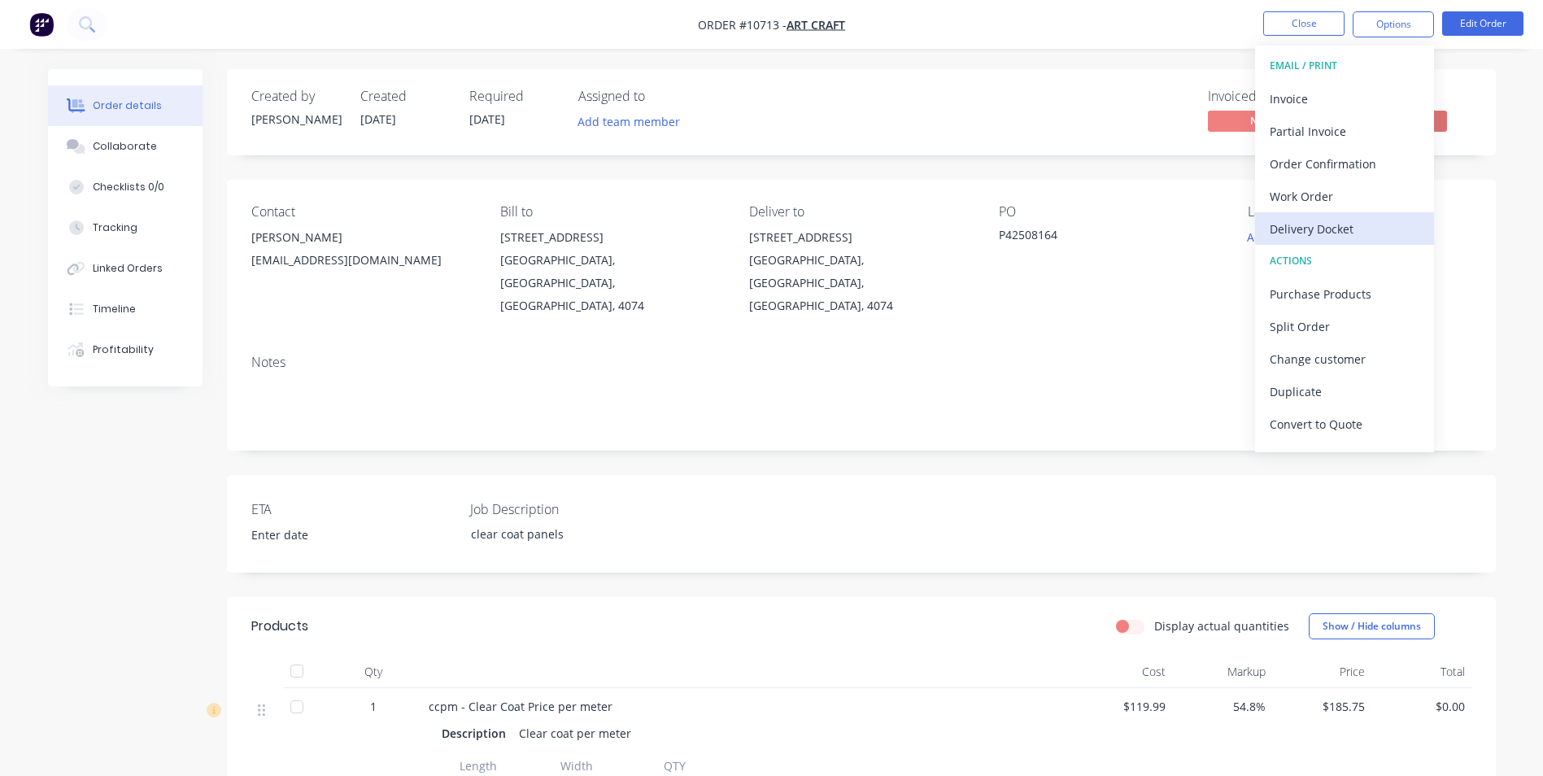
click at [1327, 229] on div "Delivery Docket" at bounding box center [1345, 229] width 150 height 24
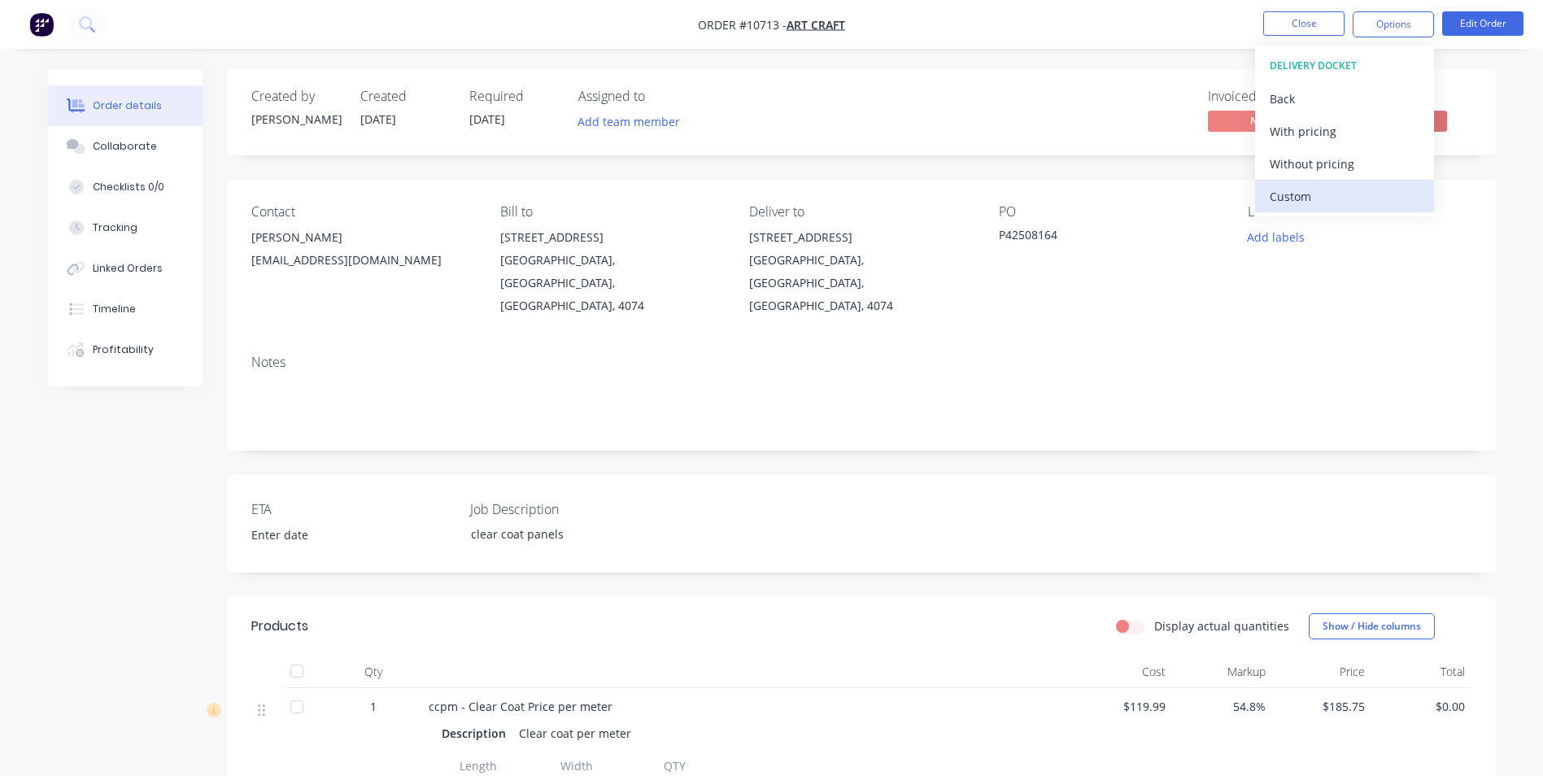
click at [1314, 198] on div "Custom" at bounding box center [1345, 197] width 150 height 24
click at [1313, 166] on div "Without pricing" at bounding box center [1345, 164] width 150 height 24
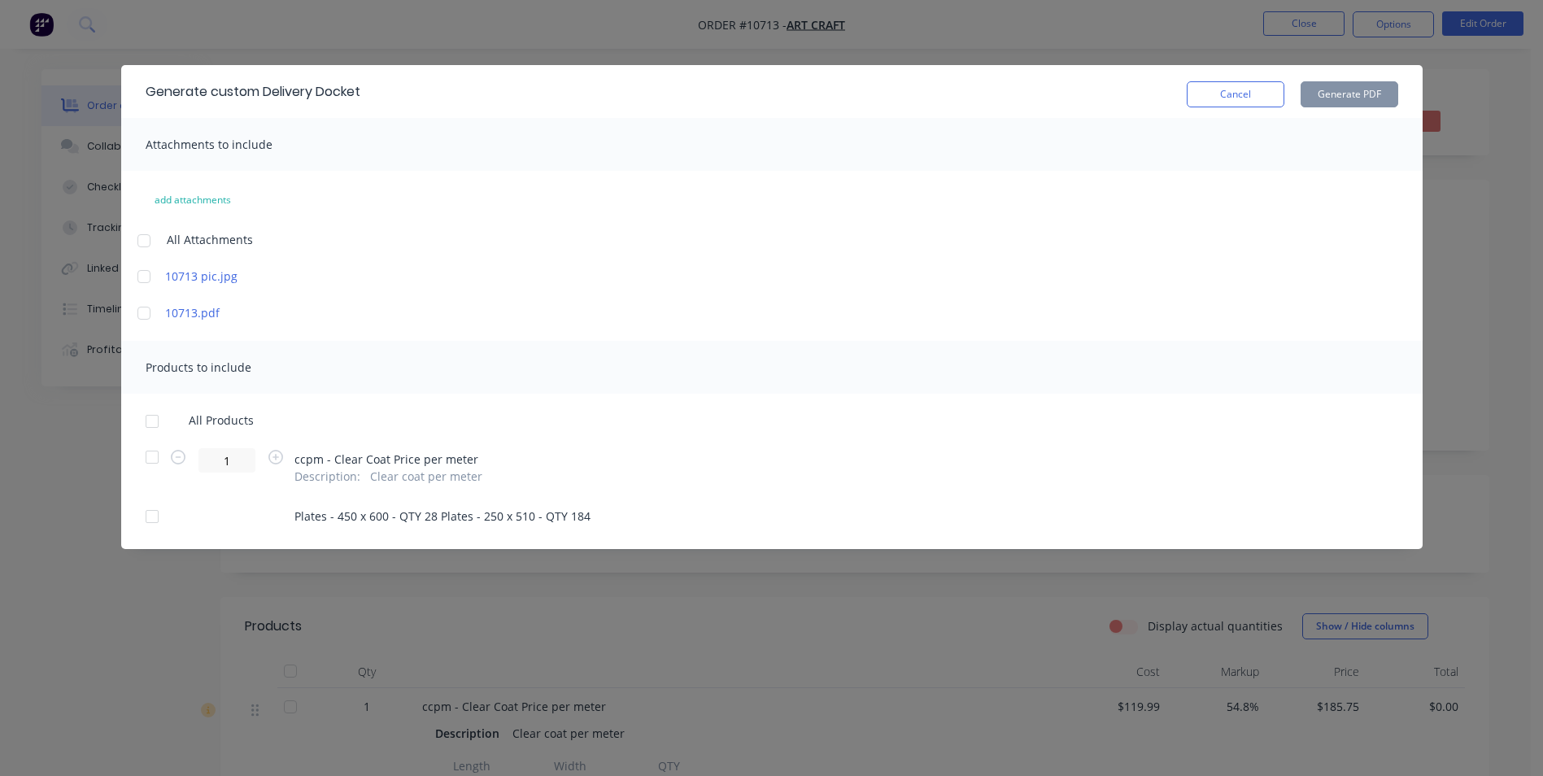
click at [146, 281] on div at bounding box center [144, 276] width 33 height 33
click at [155, 423] on div at bounding box center [152, 421] width 33 height 33
click at [1344, 85] on button "Generate PDF" at bounding box center [1349, 94] width 98 height 26
click at [1235, 94] on button "Cancel" at bounding box center [1236, 94] width 98 height 26
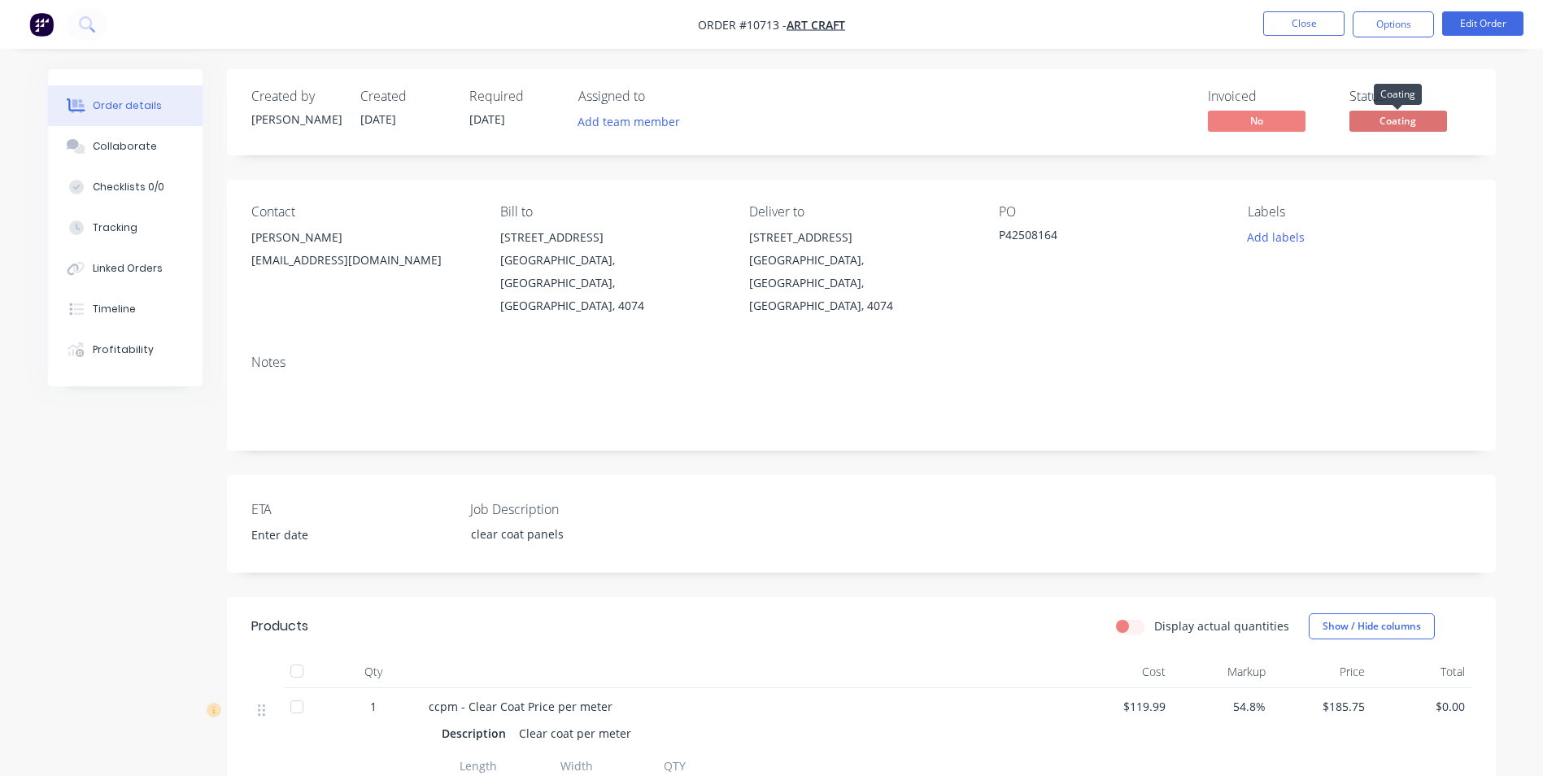
click at [1434, 114] on span "Coating" at bounding box center [1398, 121] width 98 height 20
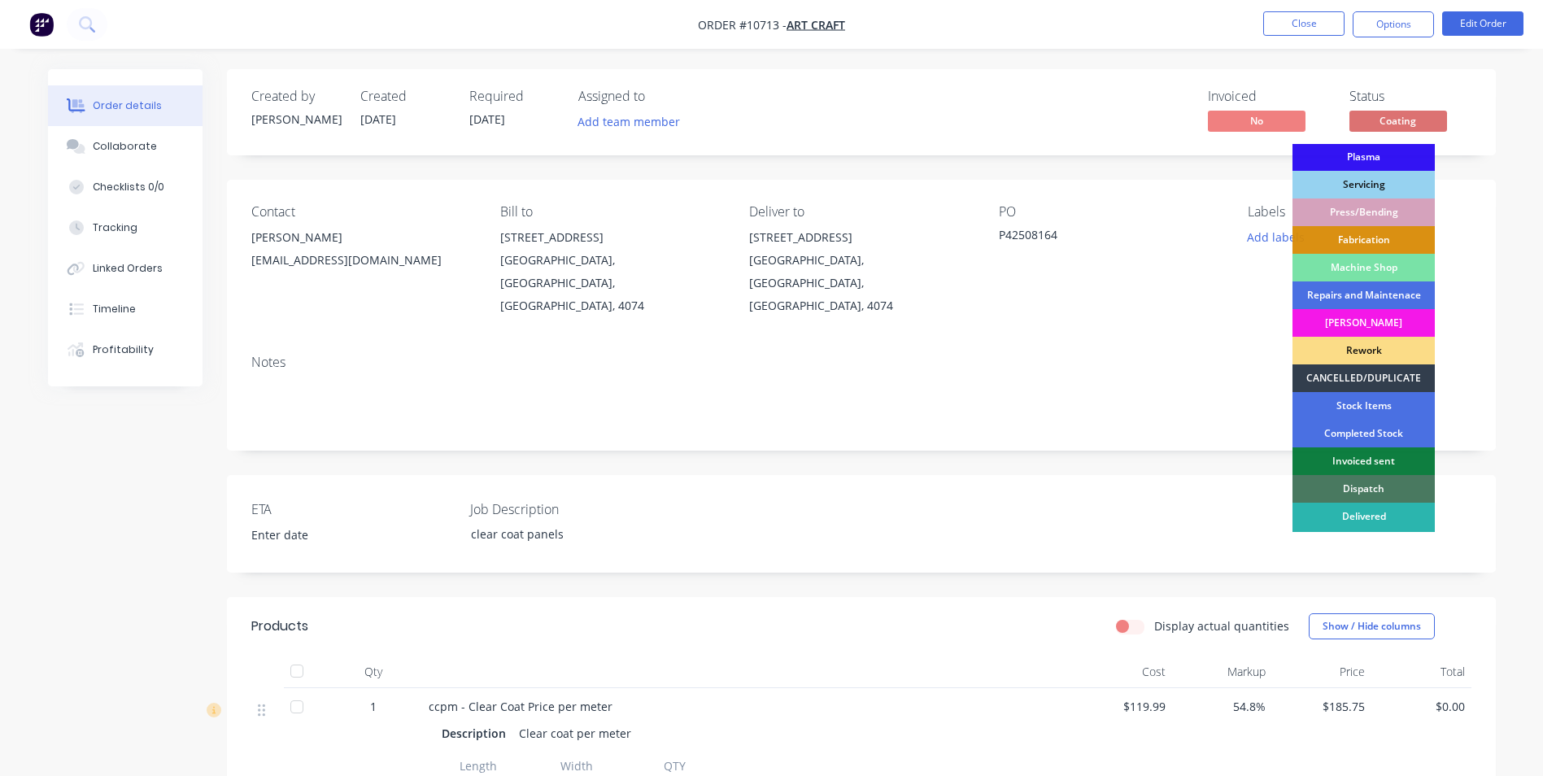
scroll to position [165, 0]
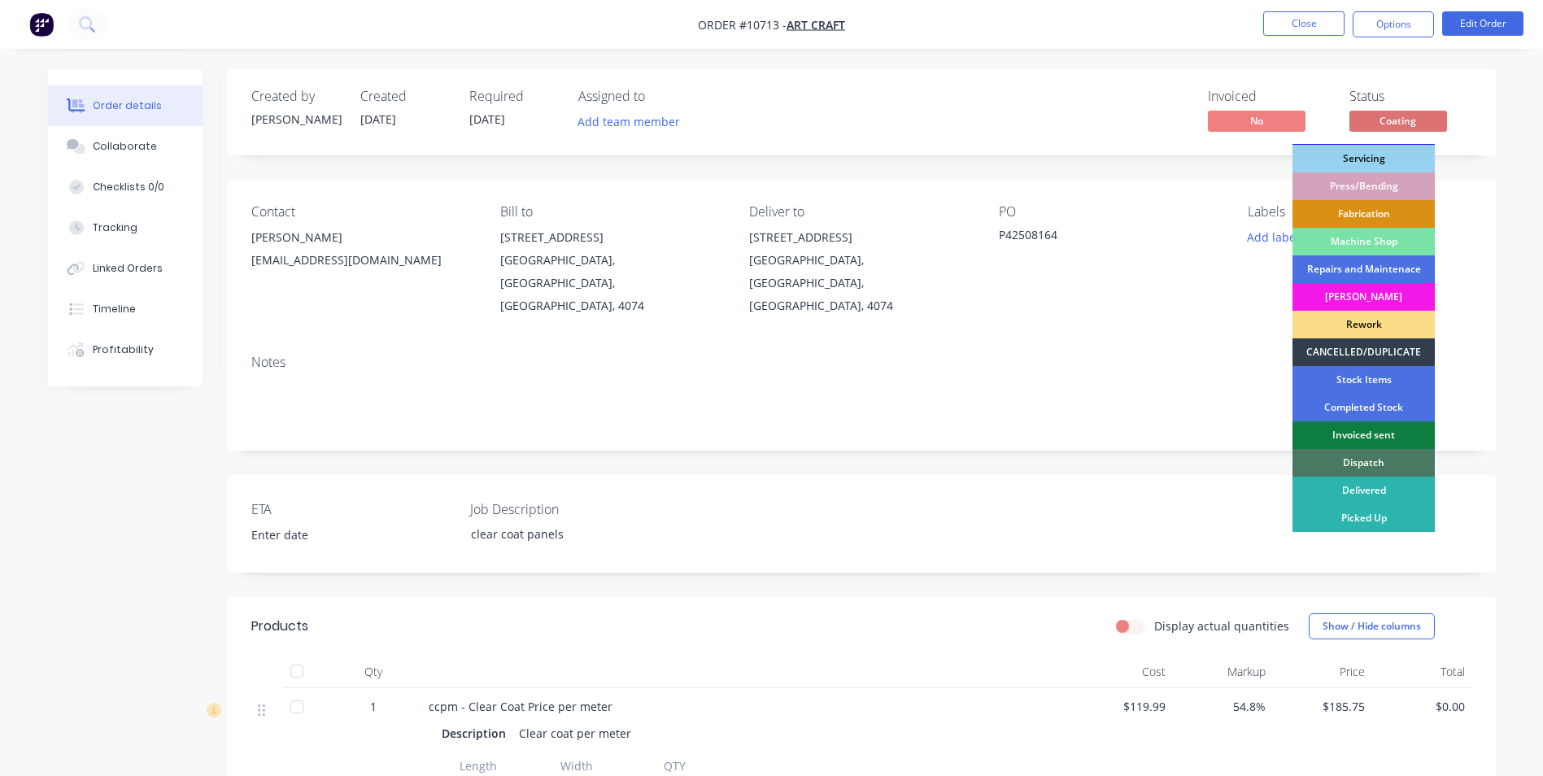
click at [1381, 464] on div "Dispatch" at bounding box center [1363, 463] width 142 height 28
